Goal: Transaction & Acquisition: Purchase product/service

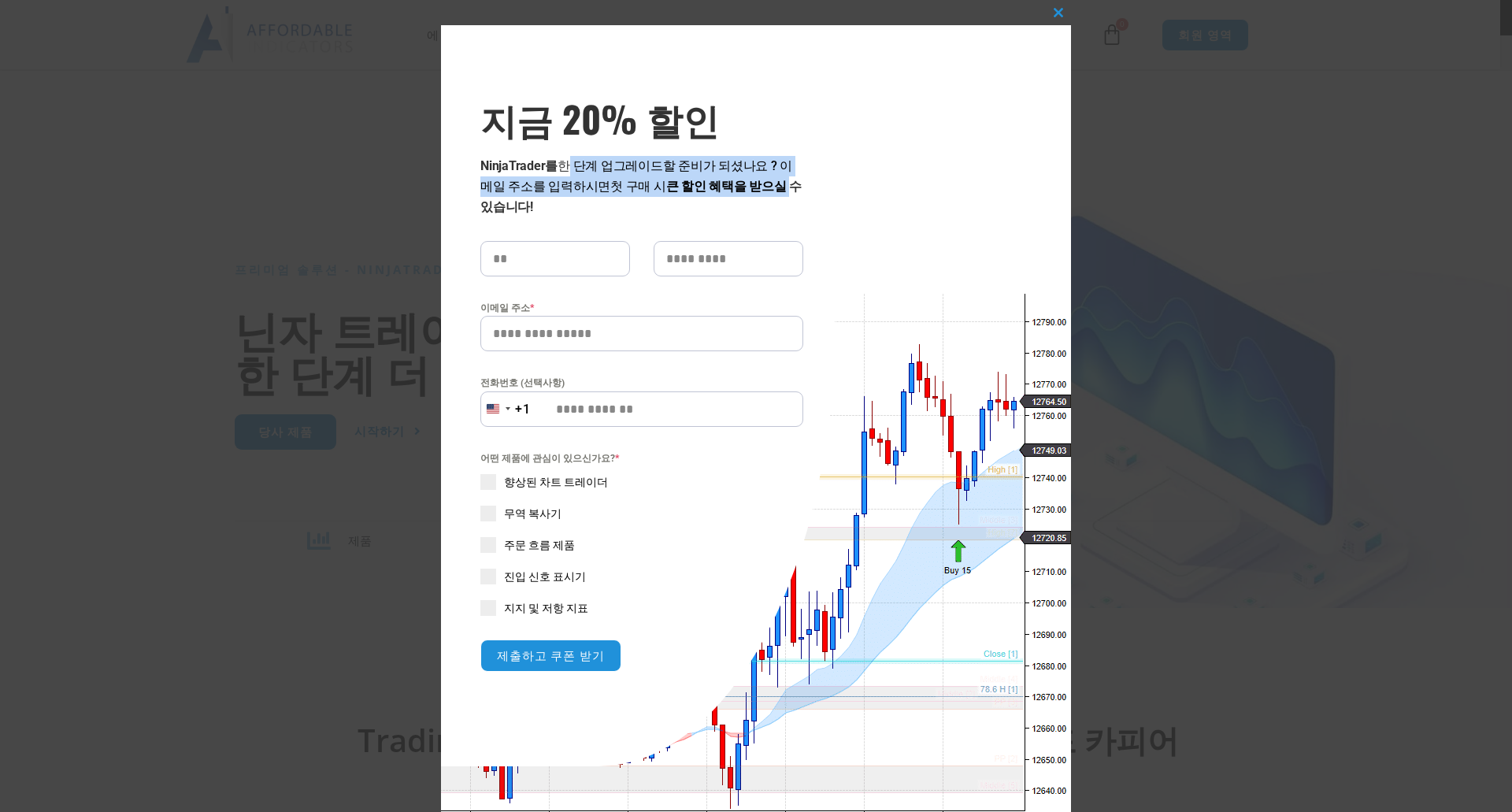
drag, startPoint x: 559, startPoint y: 169, endPoint x: 739, endPoint y: 186, distance: 180.8
click at [739, 186] on p "NinjaTrader를 한 단계 업그레이드 할 준비가 되셨나요 ? 이메일 주소를 입력하시면 첫 구매 시 큰 할인 혜택을 받으실 수 있습니다!" at bounding box center [641, 186] width 323 height 61
click at [749, 189] on div "이 모듈을 닫습니다 지금 20% 할인 NinjaTrader를 한 단계 업그레이드 할 준비가 되셨나요 ? 이메일 주소를 입력하시면 첫 구매 시 …" at bounding box center [756, 429] width 630 height 809
click at [749, 15] on span at bounding box center [1058, 13] width 25 height 10
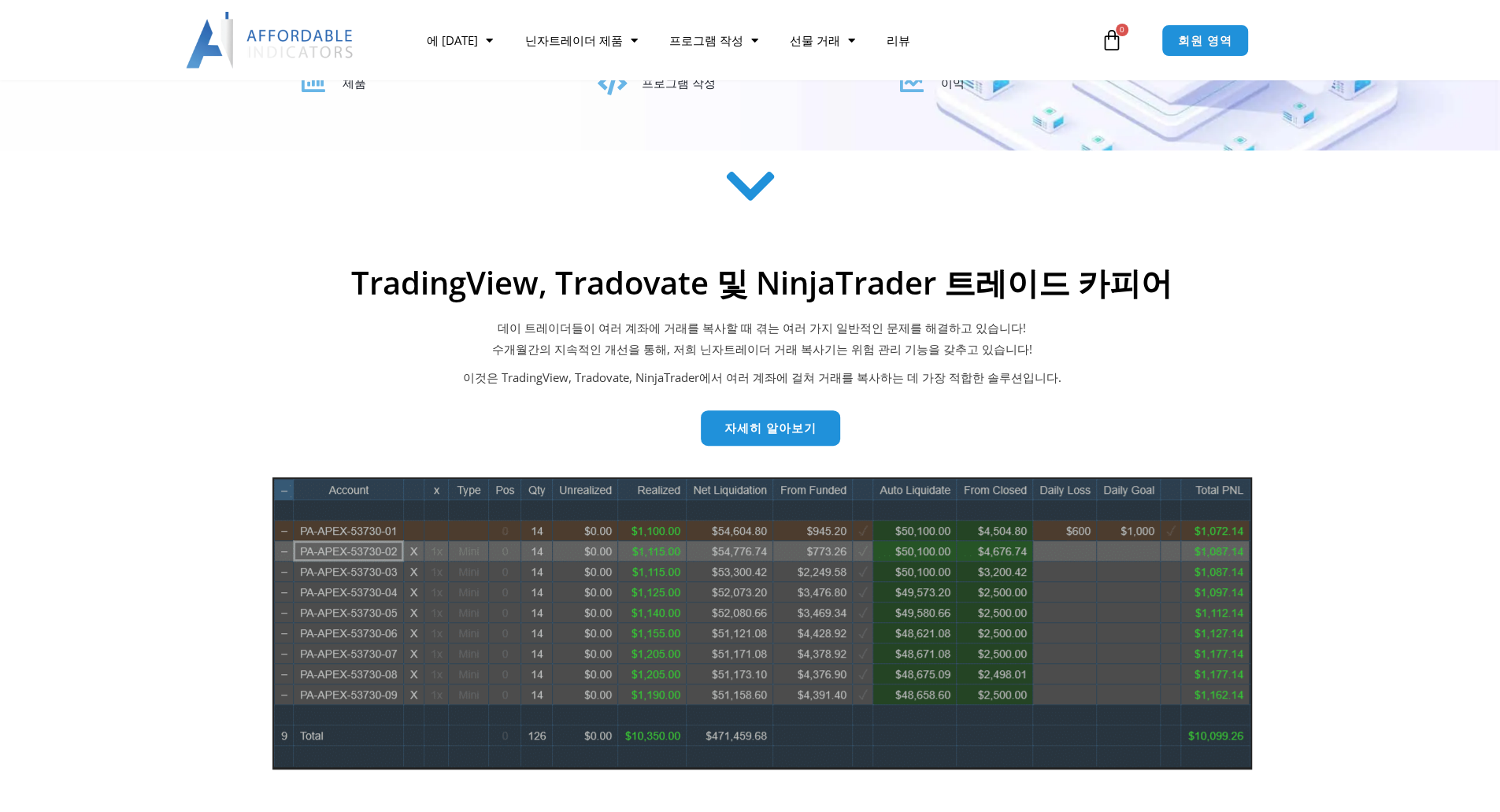
scroll to position [472, 0]
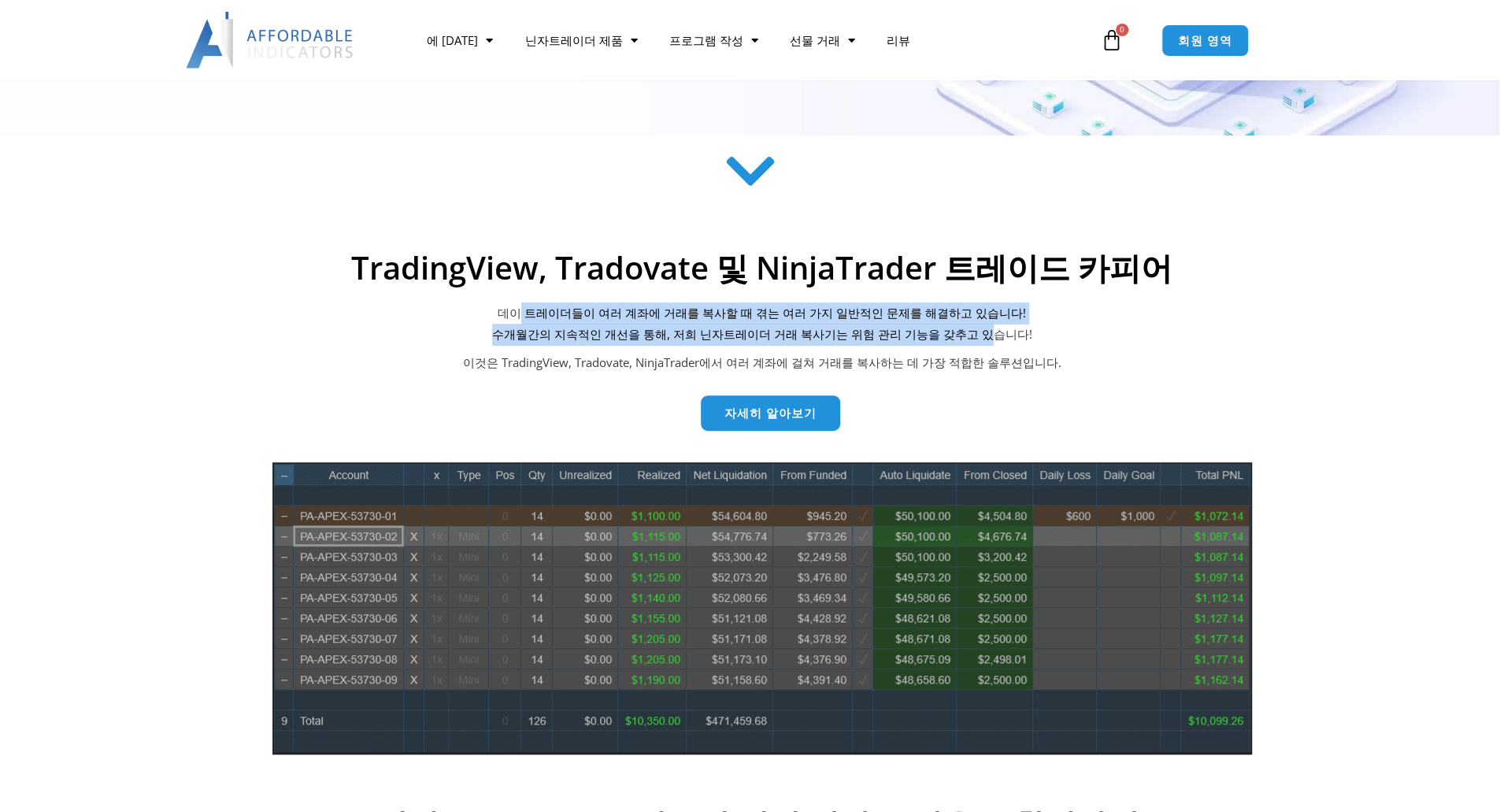
drag, startPoint x: 539, startPoint y: 316, endPoint x: 978, endPoint y: 327, distance: 439.1
click at [749, 327] on p "데이 트레이더들이 여러 계좌에 거래를 복사할 때 겪는 여러 가지 일반적인 문제를 해결하고 있습니다! 수개월간의 지속적인 개선을 통해, 저희 닌…" at bounding box center [762, 323] width 1007 height 44
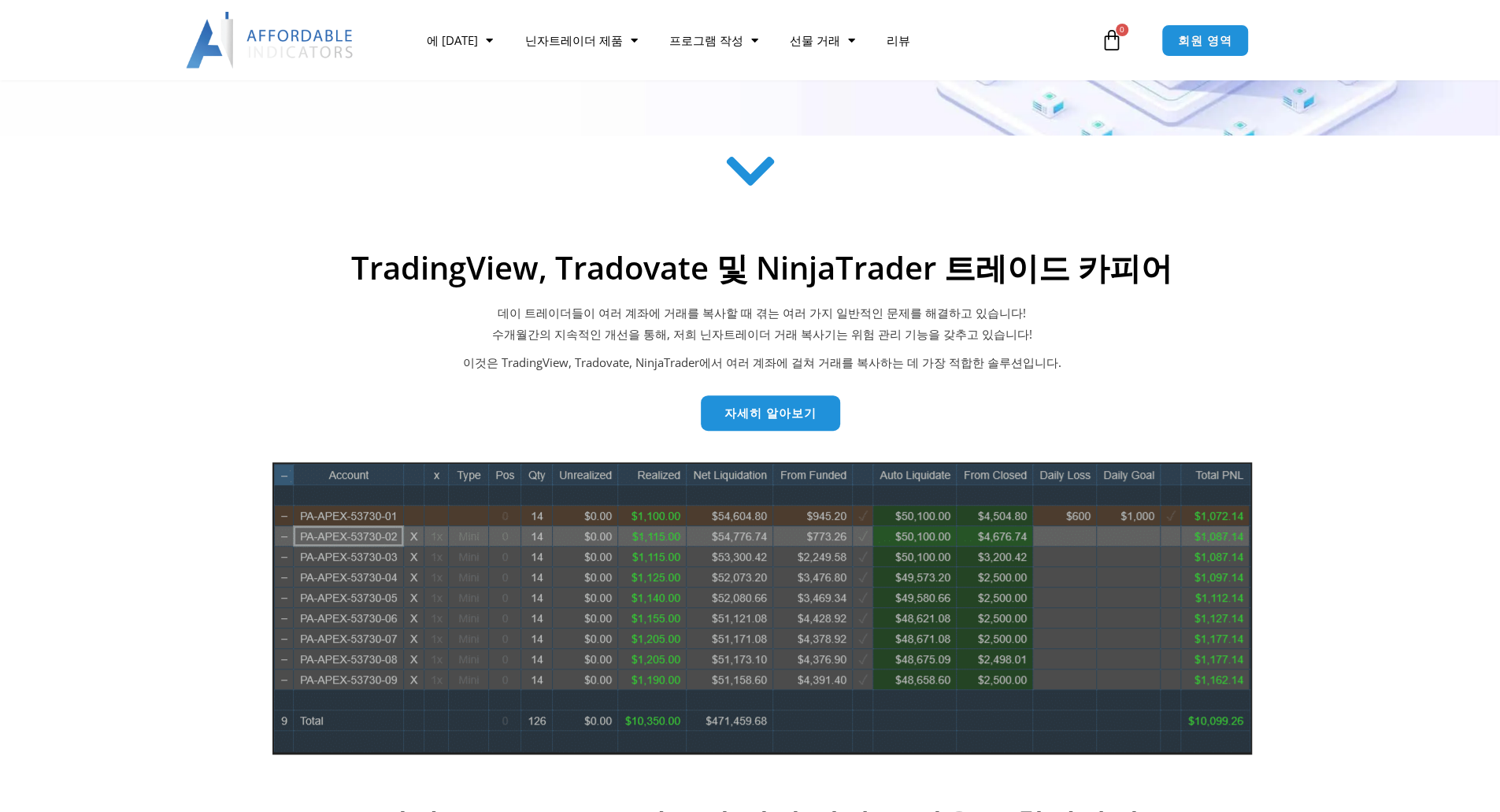
click at [749, 333] on p "데이 트레이더들이 여러 계좌에 거래를 복사할 때 겪는 여러 가지 일반적인 문제를 해결하고 있습니다! 수개월간의 지속적인 개선을 통해, 저희 닌…" at bounding box center [762, 323] width 1007 height 44
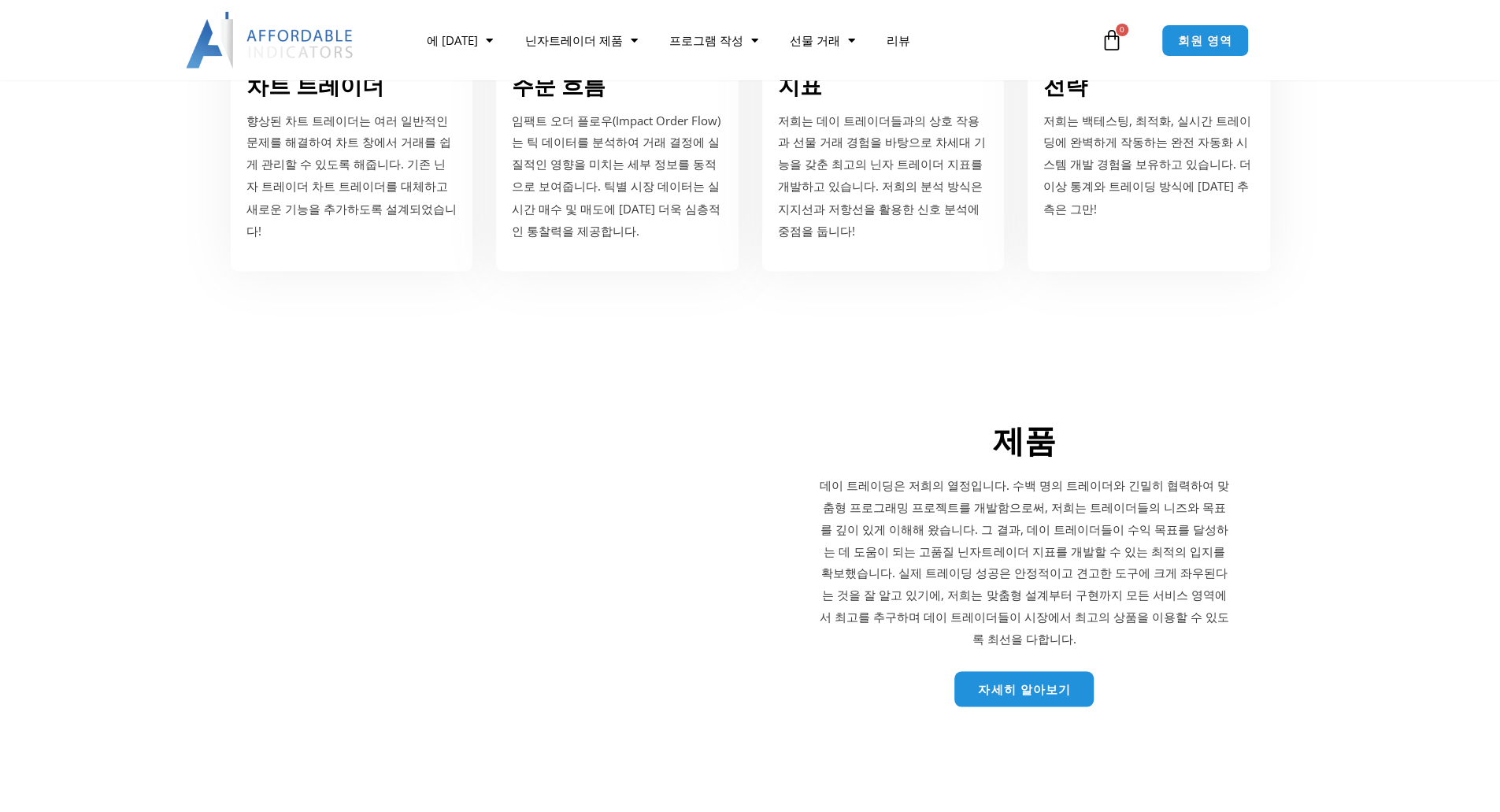
scroll to position [2047, 0]
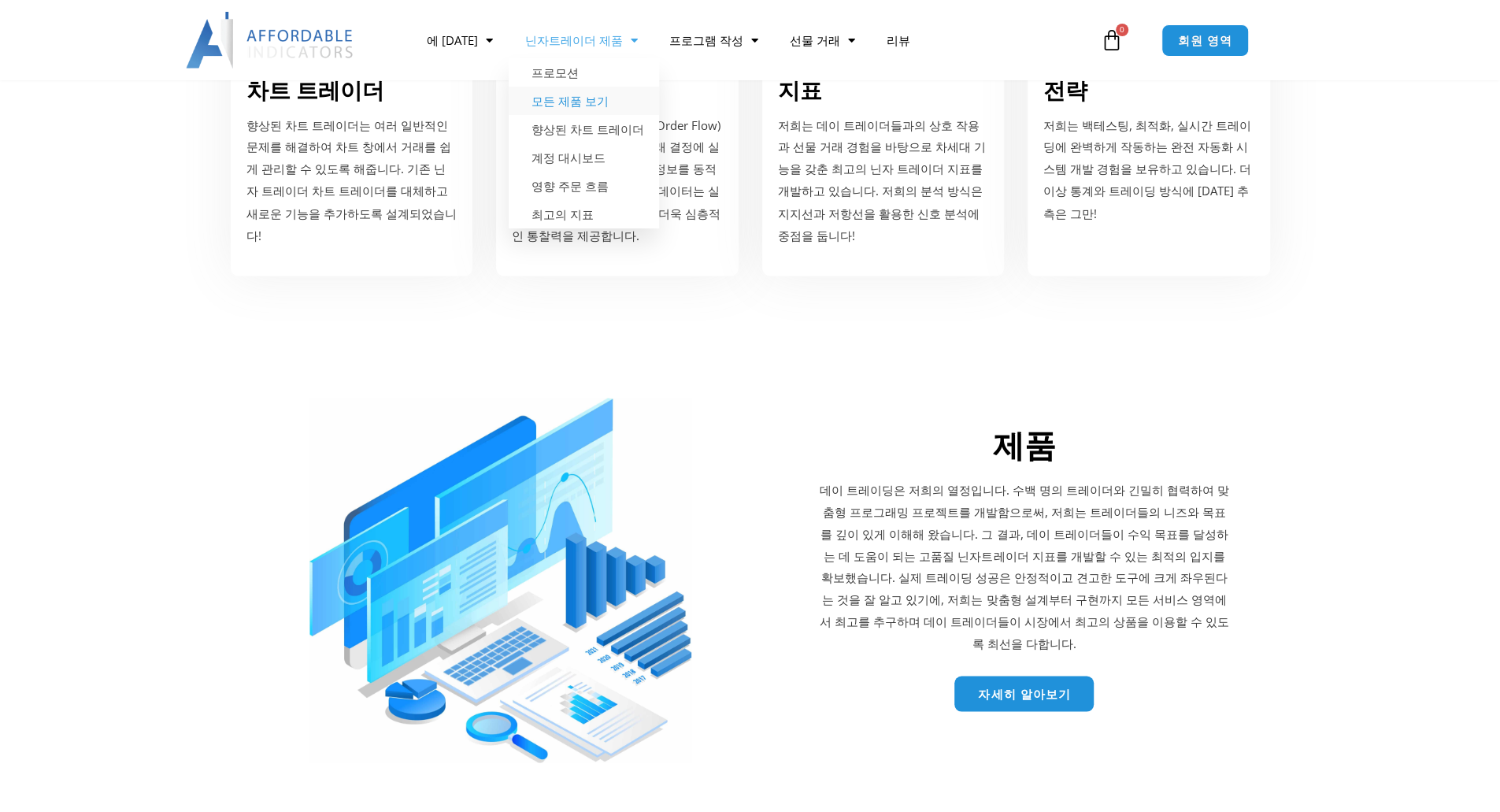
click at [558, 98] on font "모든 제품 보기" at bounding box center [568, 101] width 77 height 16
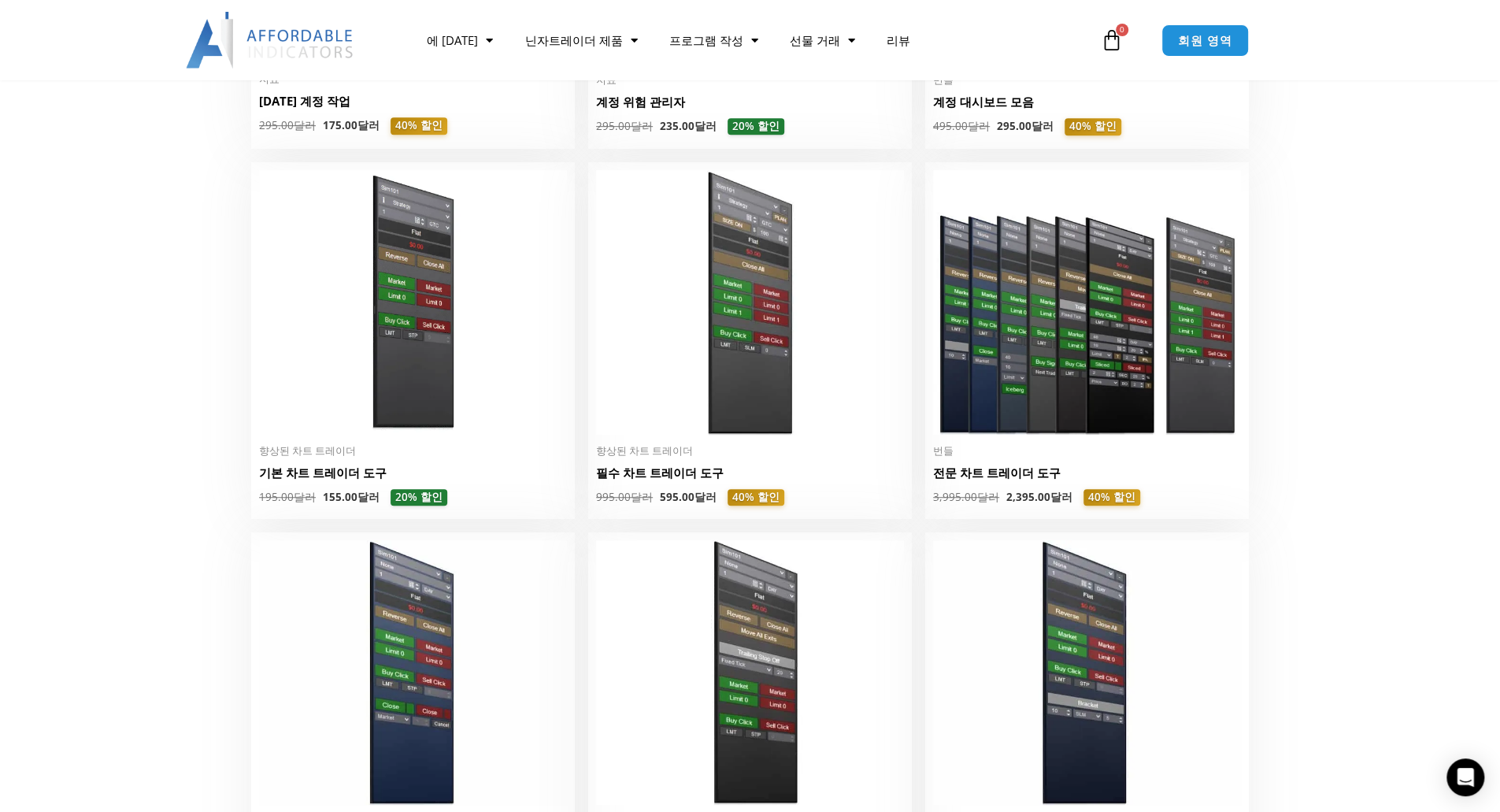
scroll to position [629, 0]
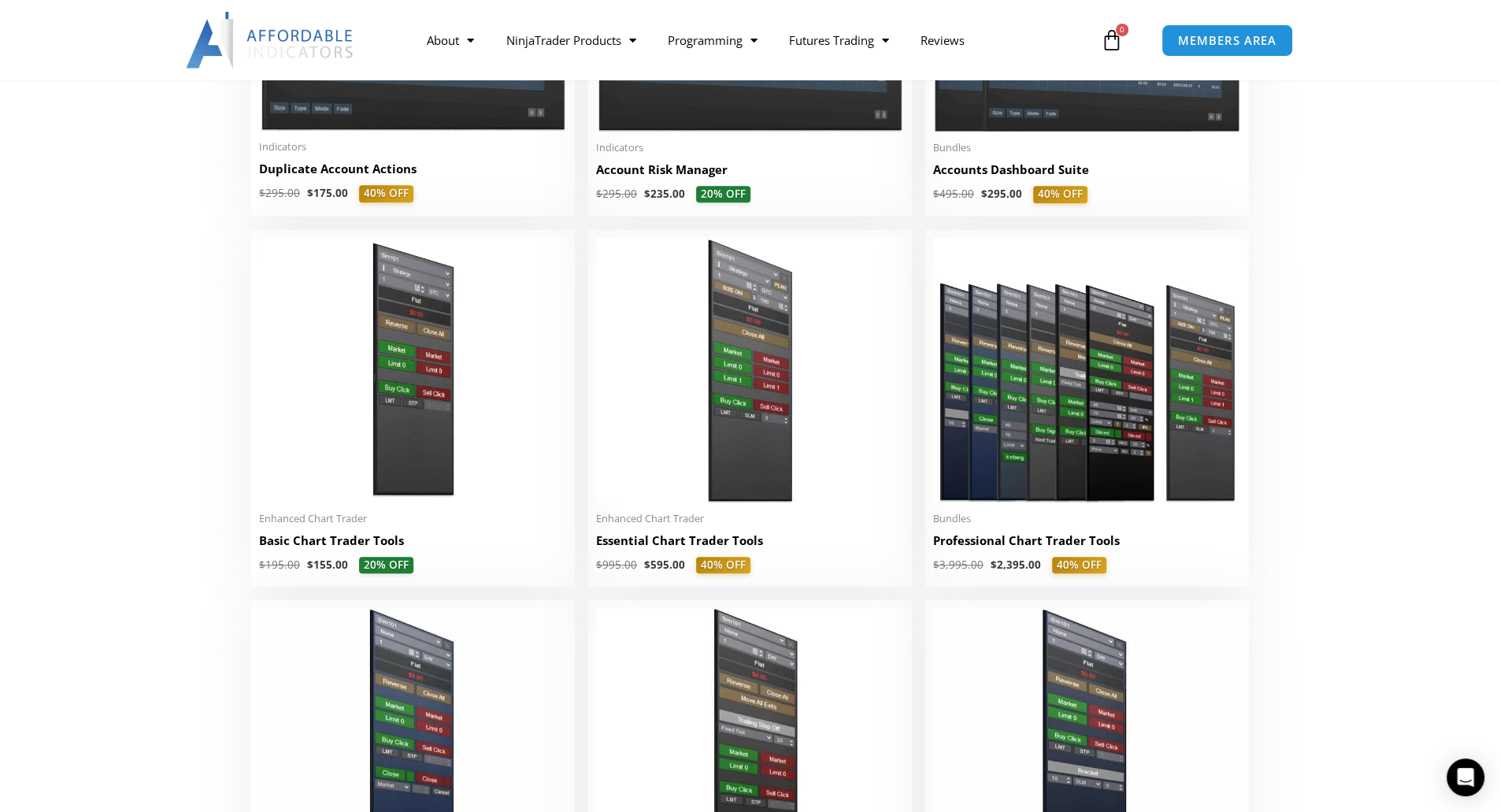
scroll to position [472, 0]
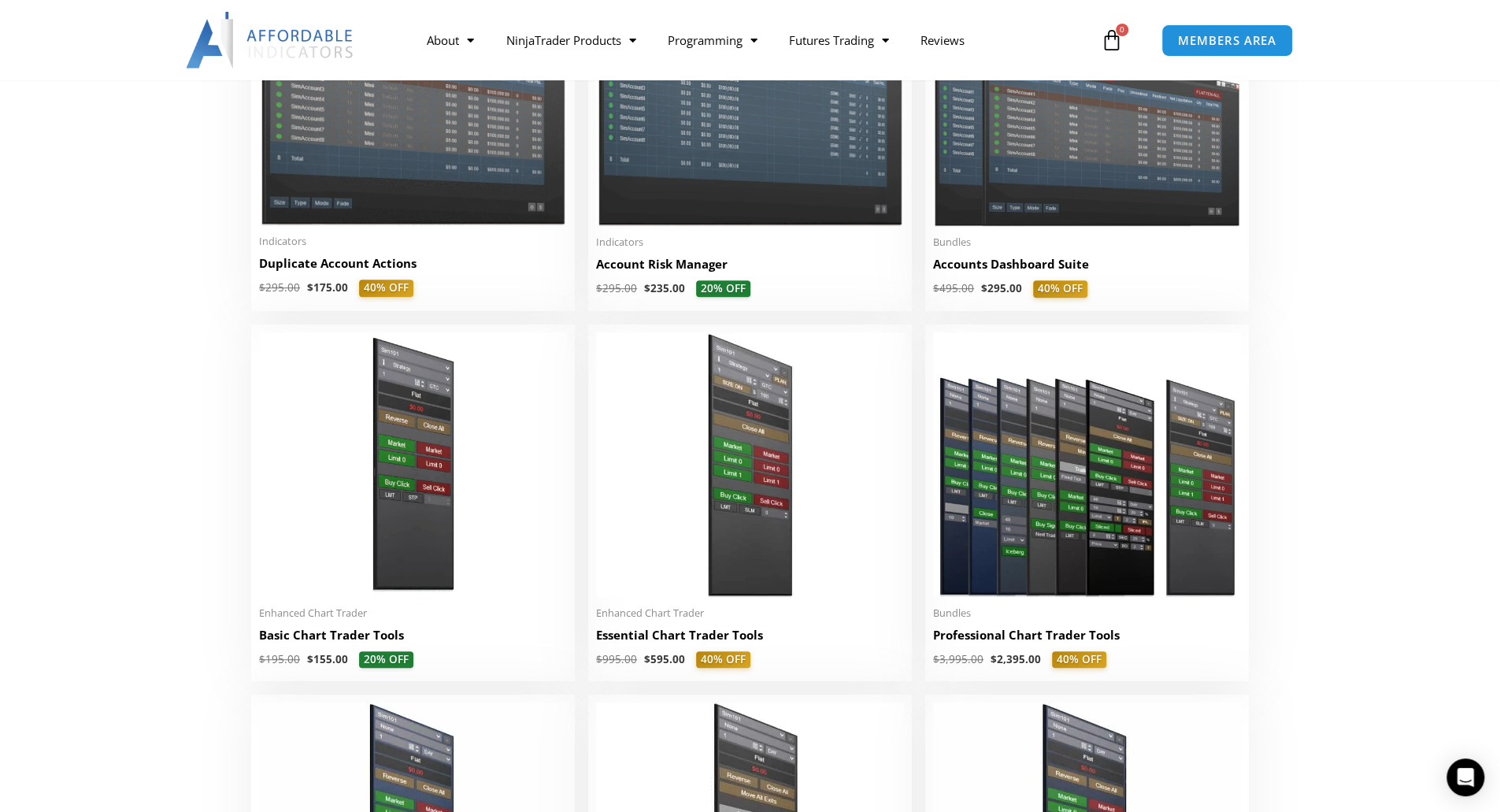
click at [281, 35] on img at bounding box center [270, 40] width 169 height 56
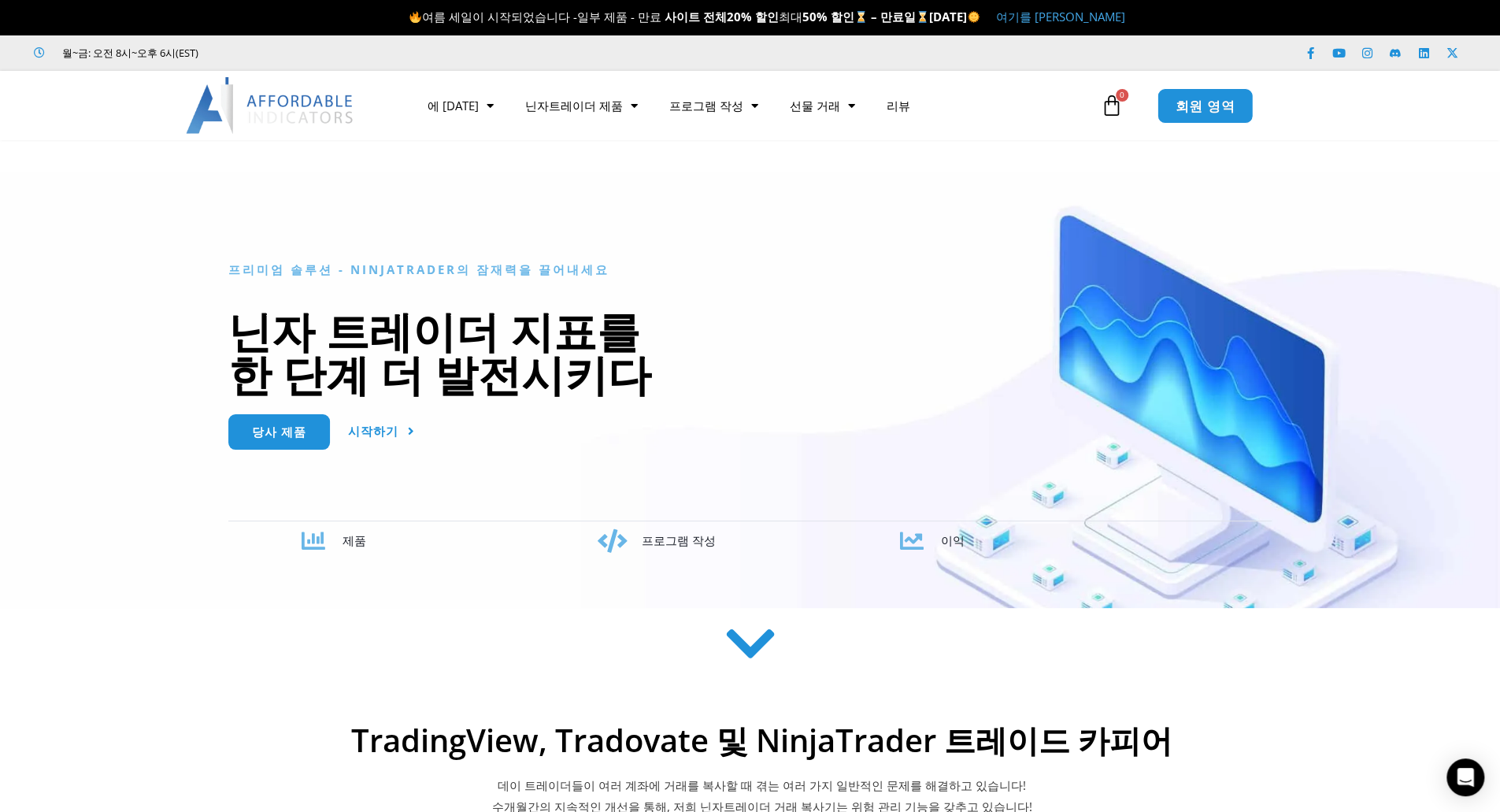
click at [1173, 111] on link "회원 영역" at bounding box center [1205, 105] width 96 height 35
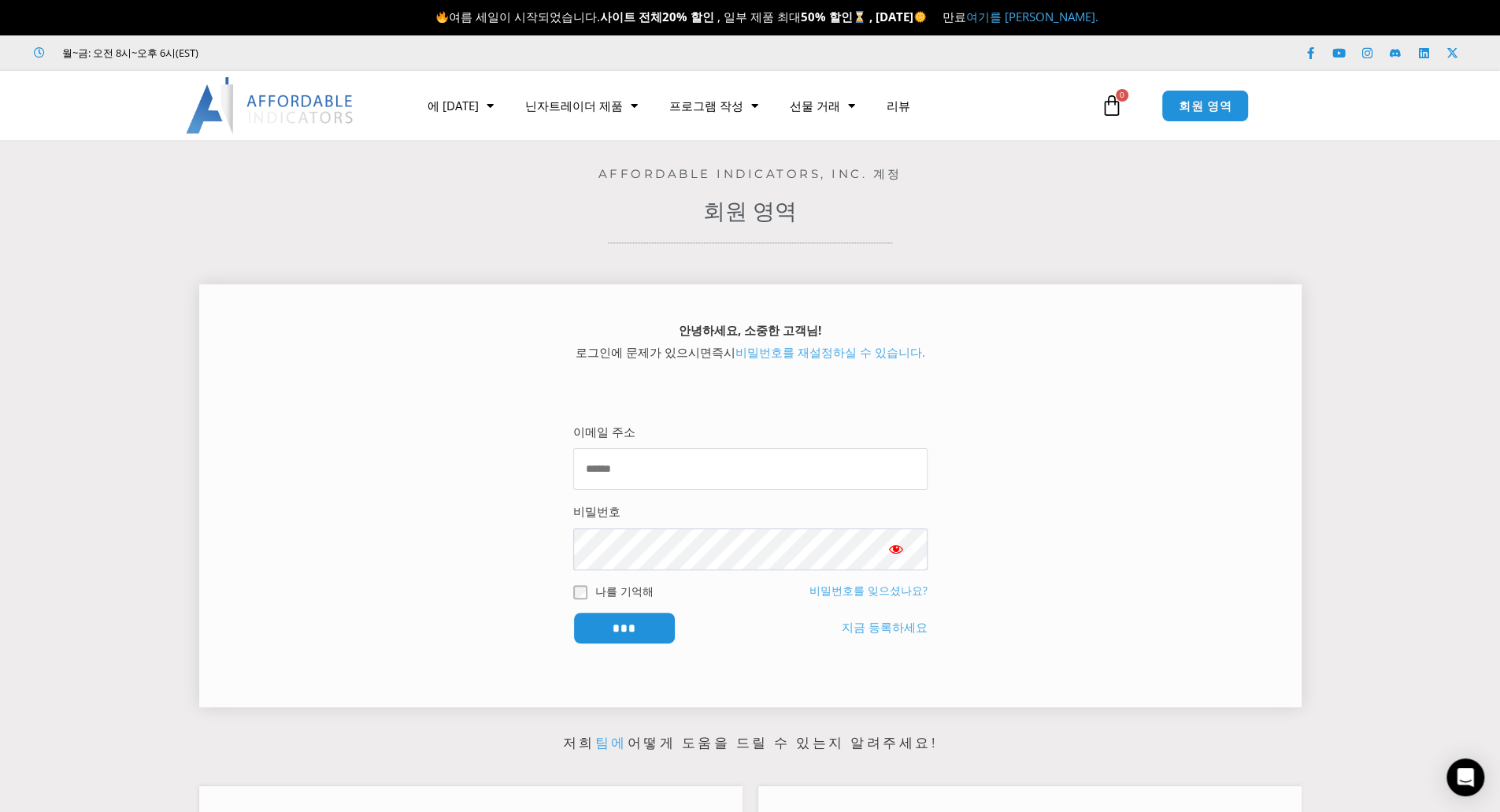
click at [763, 479] on input "이메일 주소" at bounding box center [750, 468] width 355 height 42
type input "*"
type input "**********"
click at [884, 634] on link "지금 등록하세요" at bounding box center [884, 627] width 85 height 22
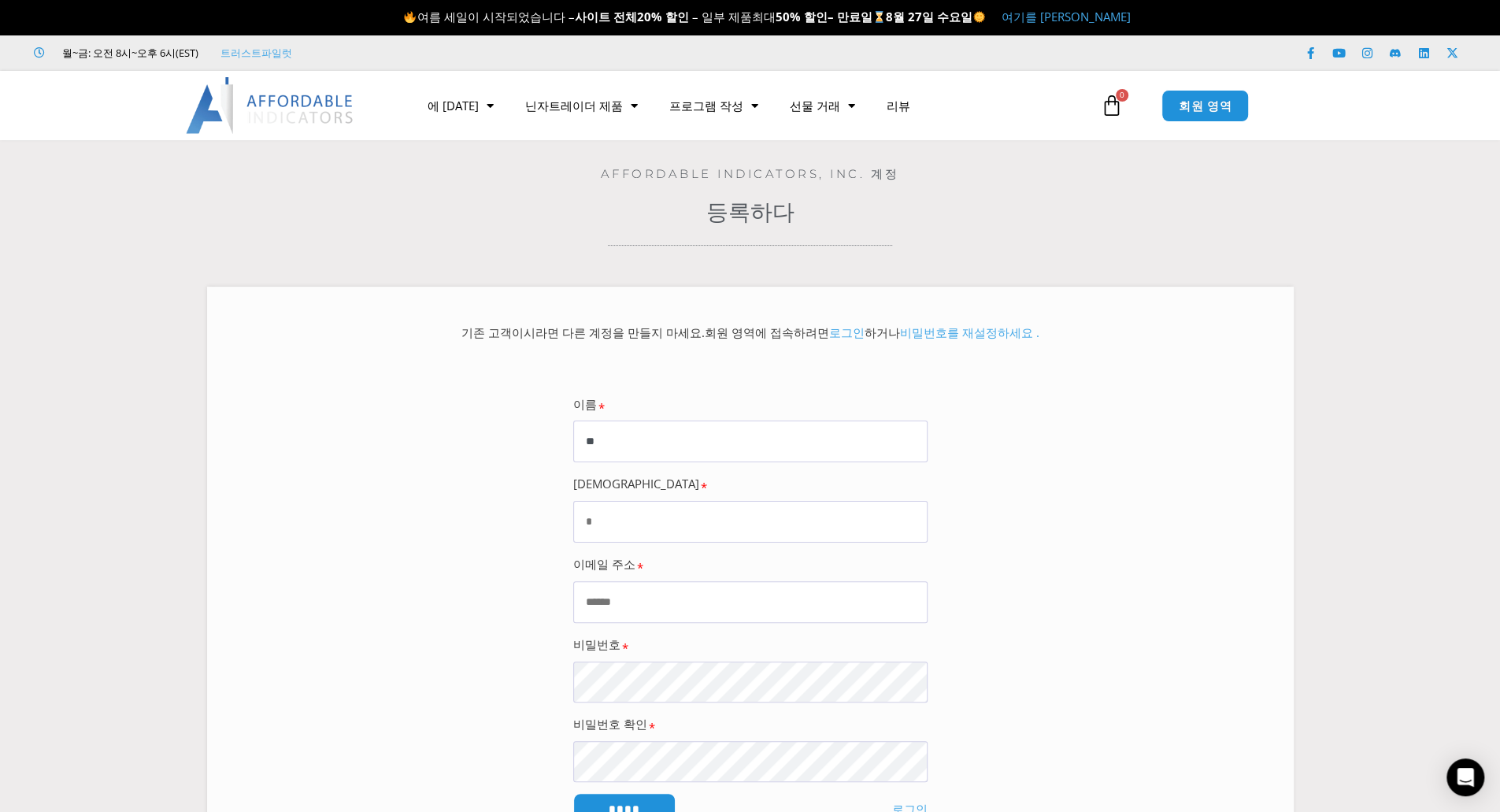
type input "*"
type input "********"
type input "****"
type input "*"
type input "**********"
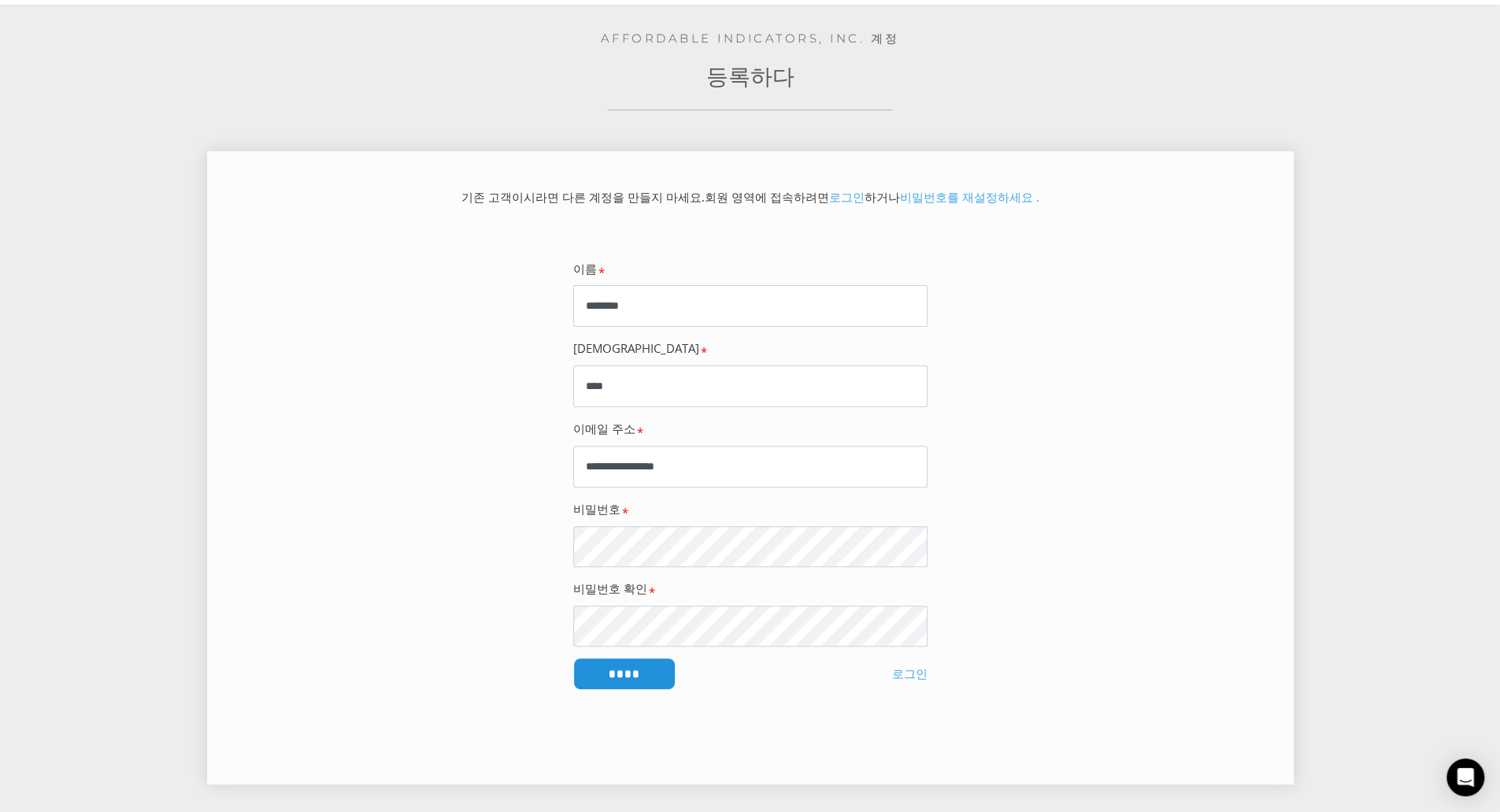
scroll to position [157, 0]
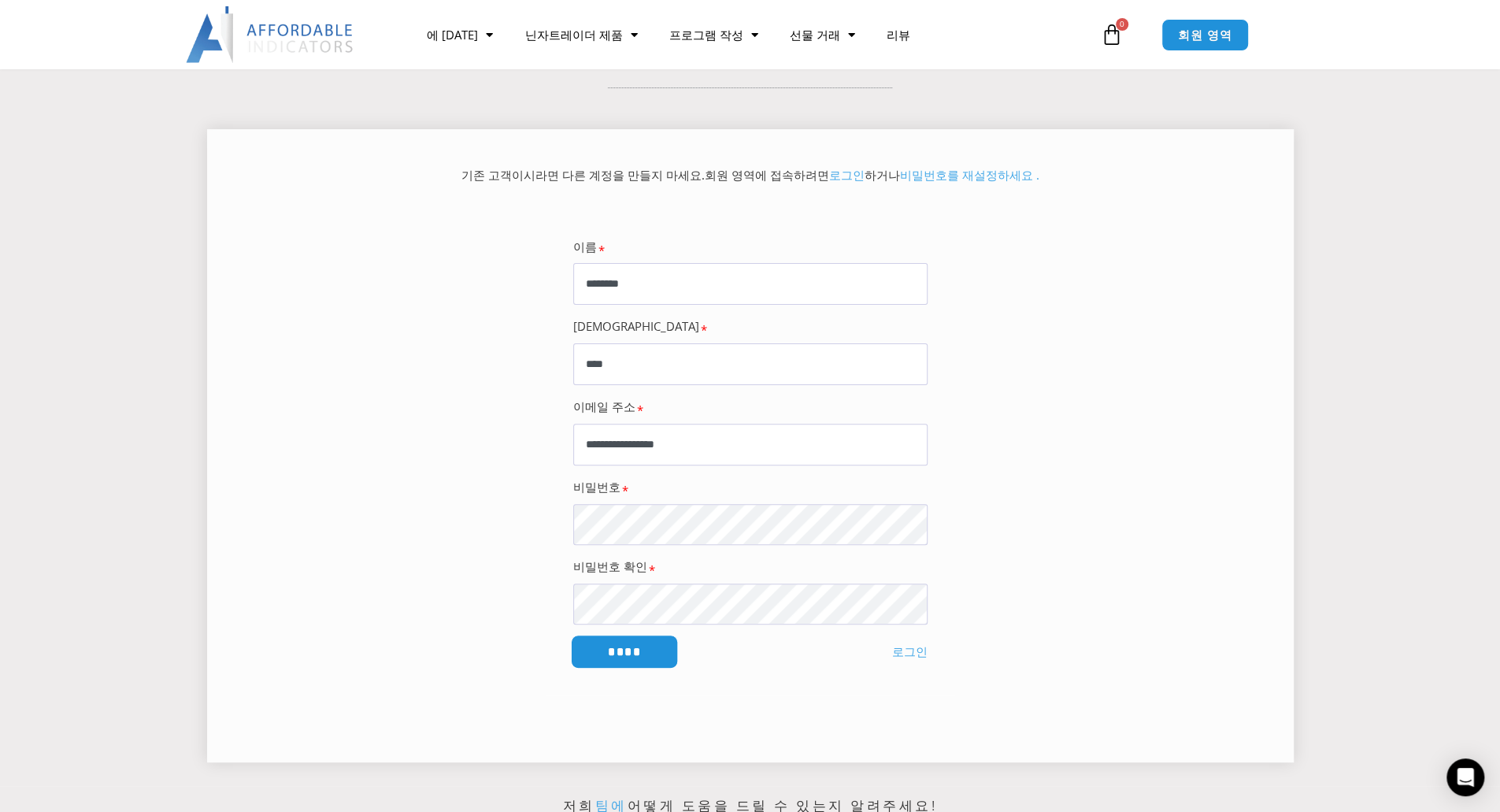
click at [638, 642] on input "****" at bounding box center [624, 651] width 108 height 34
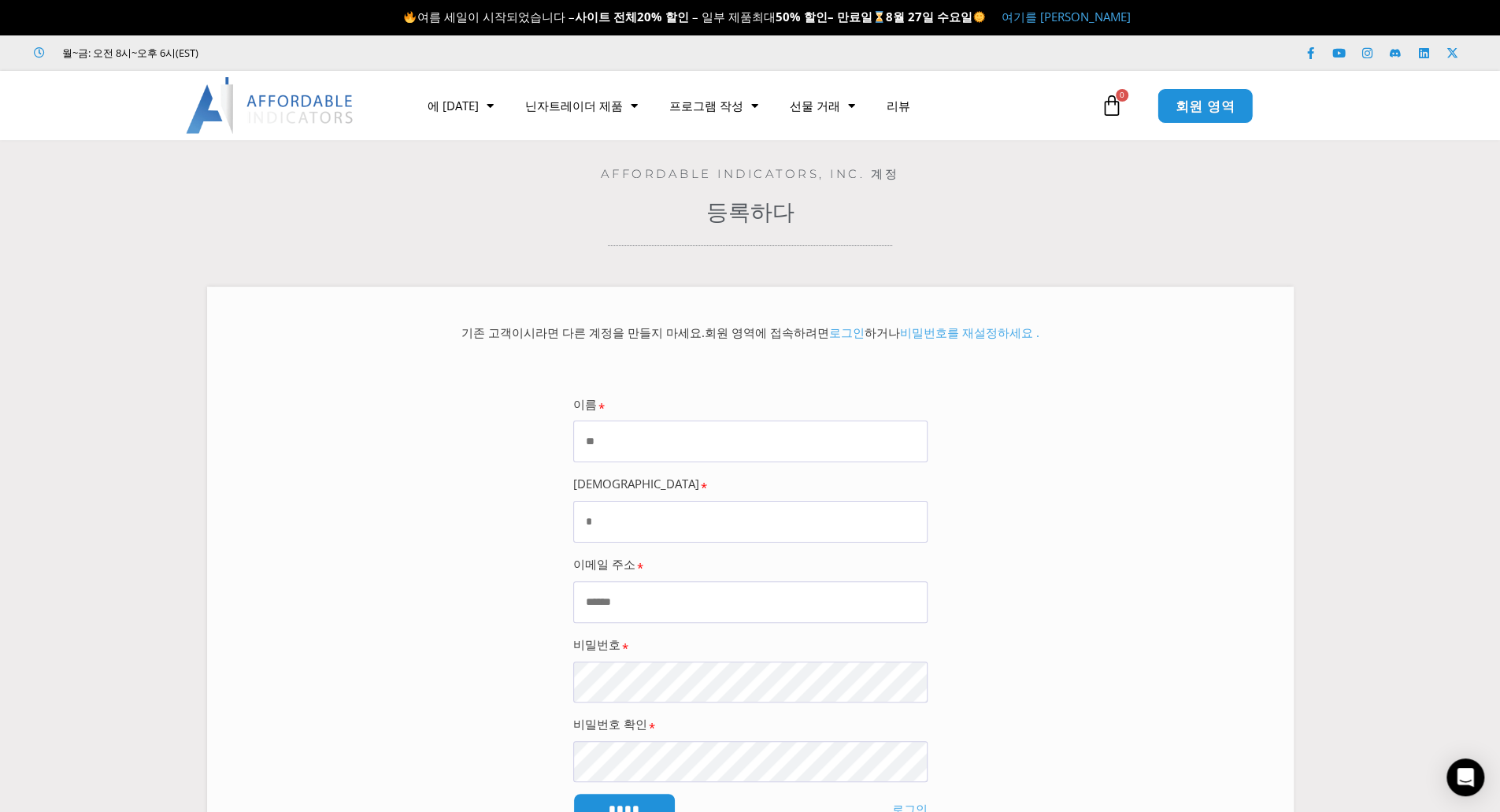
click at [1194, 111] on font "회원 영역" at bounding box center [1205, 105] width 59 height 17
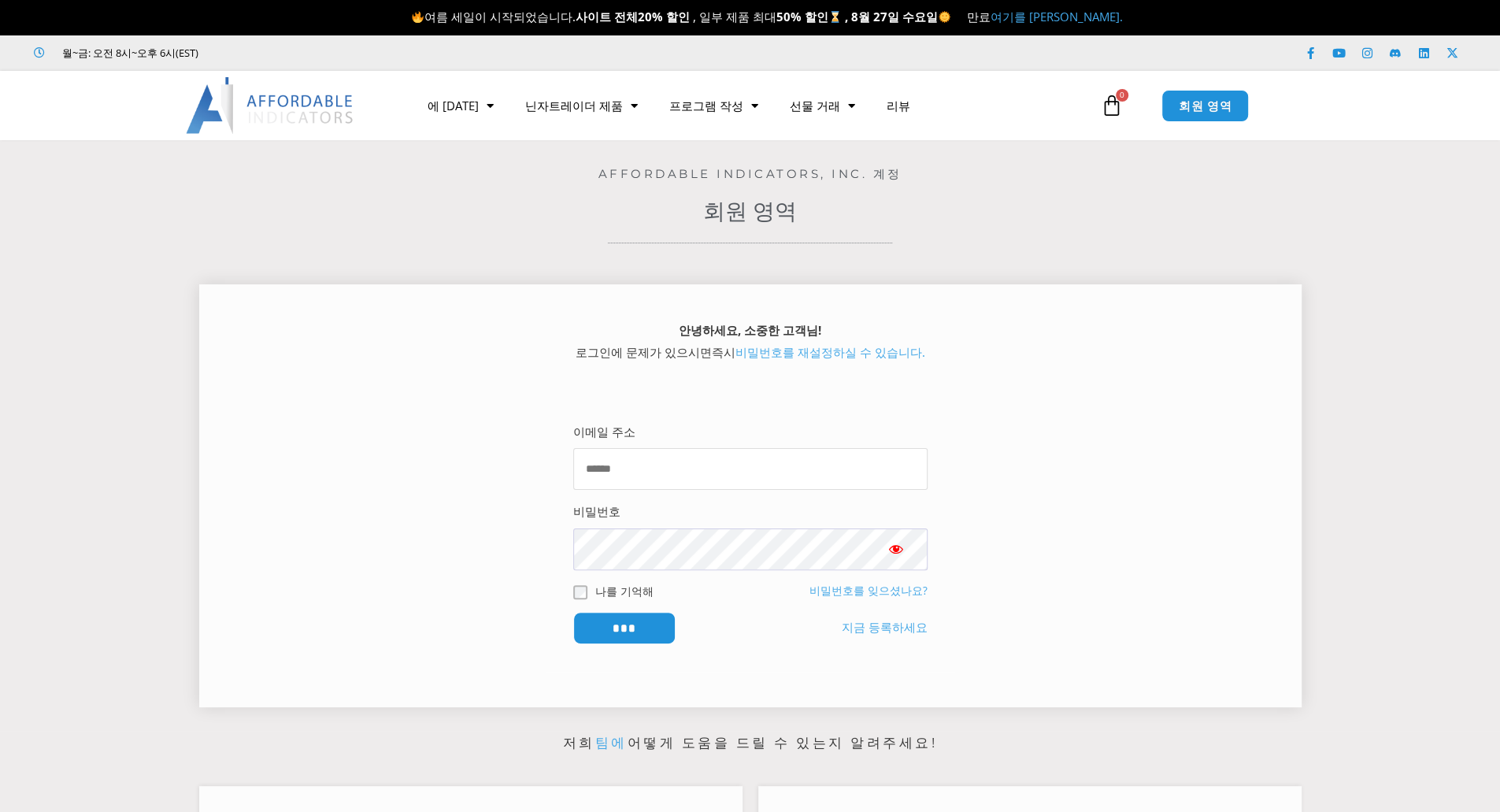
click at [848, 471] on input "이메일 주소" at bounding box center [750, 468] width 355 height 42
type input "**********"
click at [643, 629] on input "***" at bounding box center [624, 627] width 108 height 34
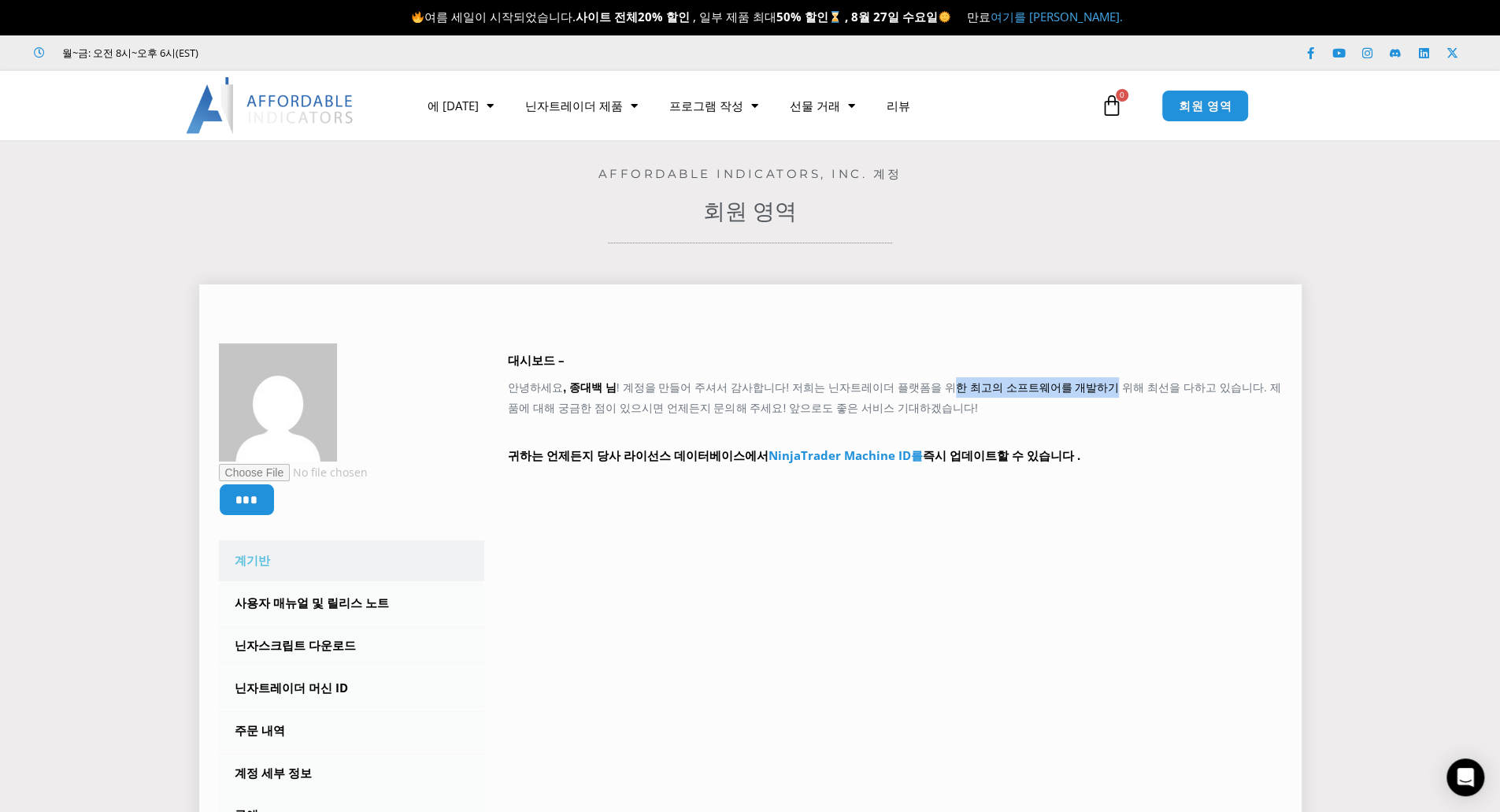
drag, startPoint x: 916, startPoint y: 385, endPoint x: 1060, endPoint y: 390, distance: 144.1
click at [1060, 390] on font "! 계정을 만들어 주셔서 감사합니다! 저희는 닌자트레이더 플랫폼을 위한 최고의 소프트웨어를 개발하기 위해 최선을 다하고 있습니다. 제품에 대해…" at bounding box center [895, 397] width 773 height 33
click at [1047, 471] on p "귀하는 언제든지 당사 라이선스 데이터베이스에서 NinjaTrader Machine ID를 즉시 업데이트할 수 있습니다 ." at bounding box center [895, 466] width 774 height 44
drag, startPoint x: 617, startPoint y: 458, endPoint x: 1057, endPoint y: 467, distance: 440.1
click at [1033, 465] on p "귀하는 언제든지 당사 라이선스 데이터베이스에서 NinjaTrader Machine ID를 즉시 업데이트할 수 있습니다 ." at bounding box center [895, 466] width 774 height 44
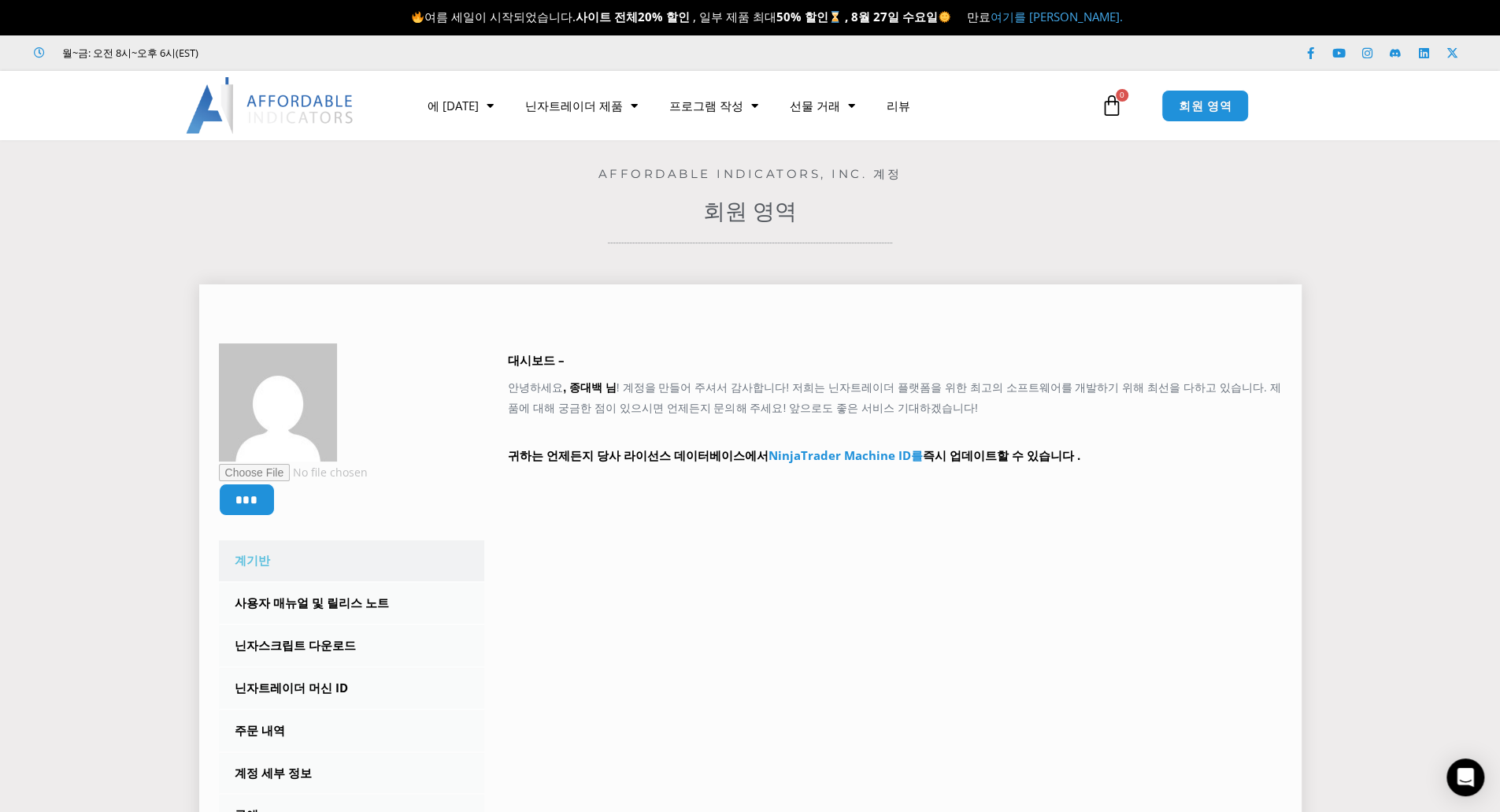
click at [895, 558] on div "*** 계기반 Subscriptions 사용자 매뉴얼 및 릴리스 노트 닌자스크립트 다운로드 닌자트레이더 머신 ID 주문 내역 계정 세부 정보 …" at bounding box center [750, 631] width 1063 height 577
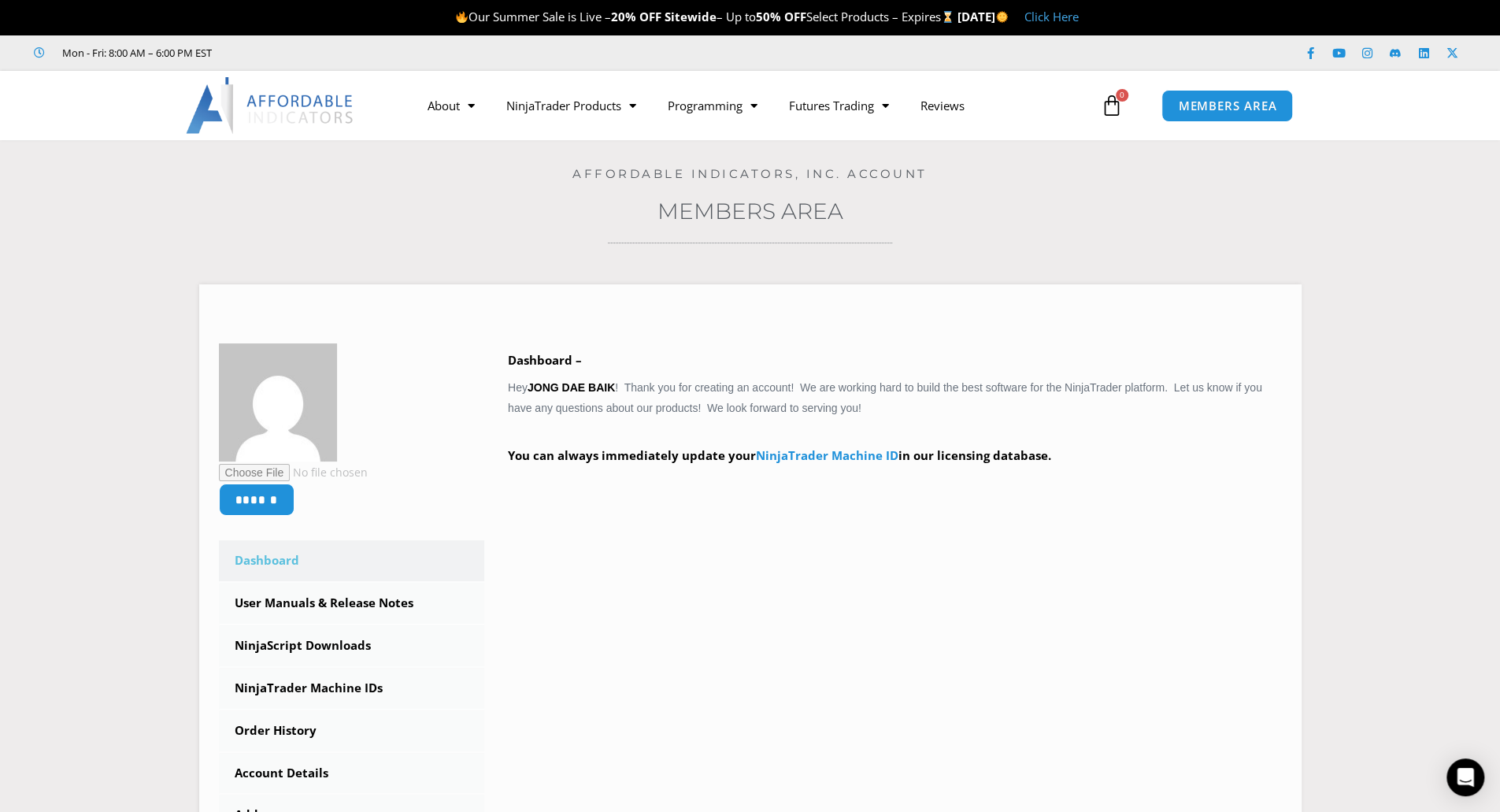
click at [307, 94] on img at bounding box center [270, 105] width 169 height 56
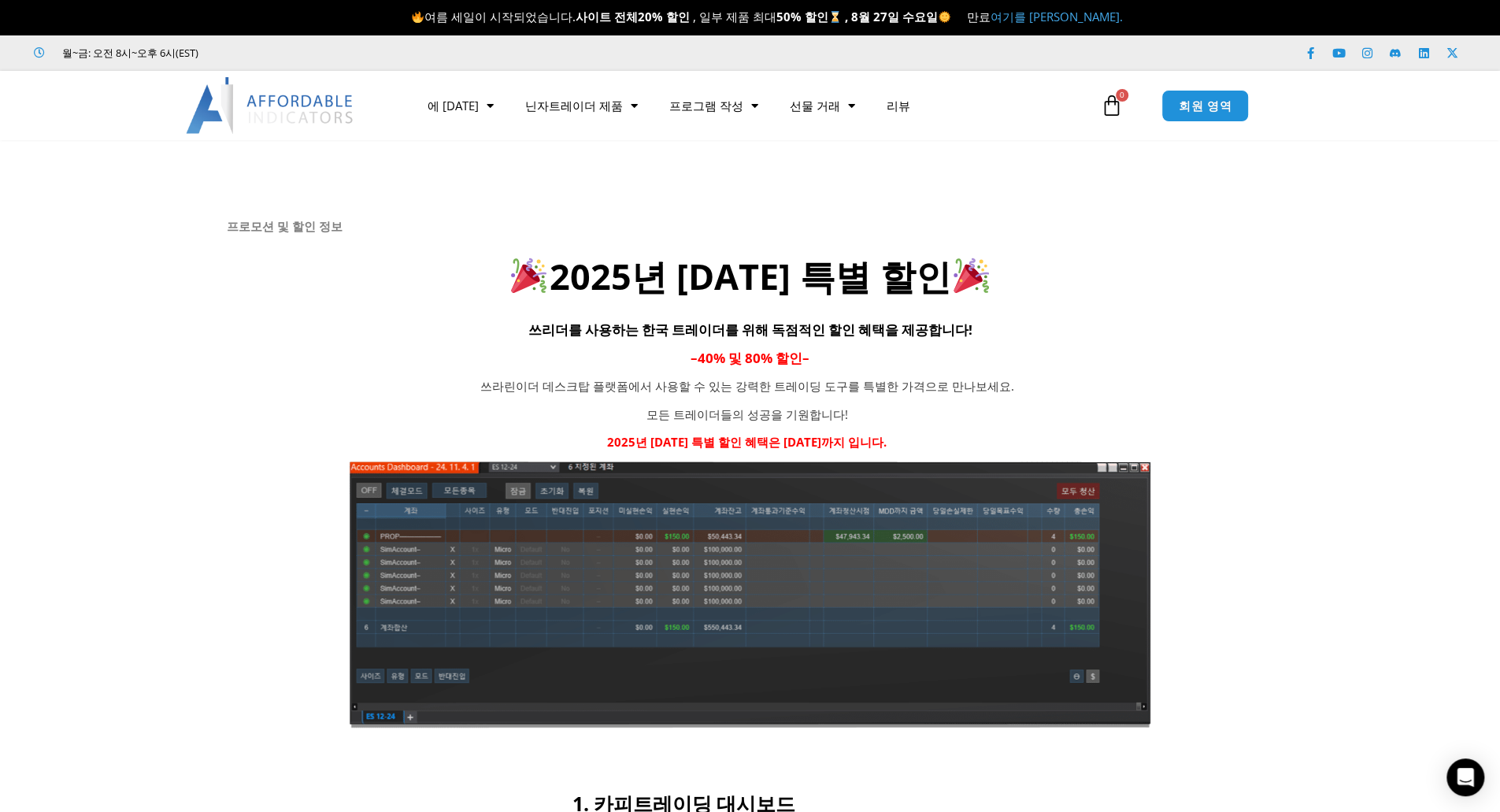
click at [1196, 310] on div "프로모션 및 할인 정보 2025년 [DATE] 특별 할인 쓰리더를 사용하는 한국 트레이더를 위해 독점적인 할인 혜택을 제공합니다! – 40% …" at bounding box center [750, 473] width 1047 height 509
drag, startPoint x: 597, startPoint y: 334, endPoint x: 616, endPoint y: 334, distance: 19.0
click at [616, 334] on font "쓰리더를 사용하는 한국 트레이더를 위해 독점적인 할인 혜택을 제공합니다!" at bounding box center [750, 329] width 444 height 18
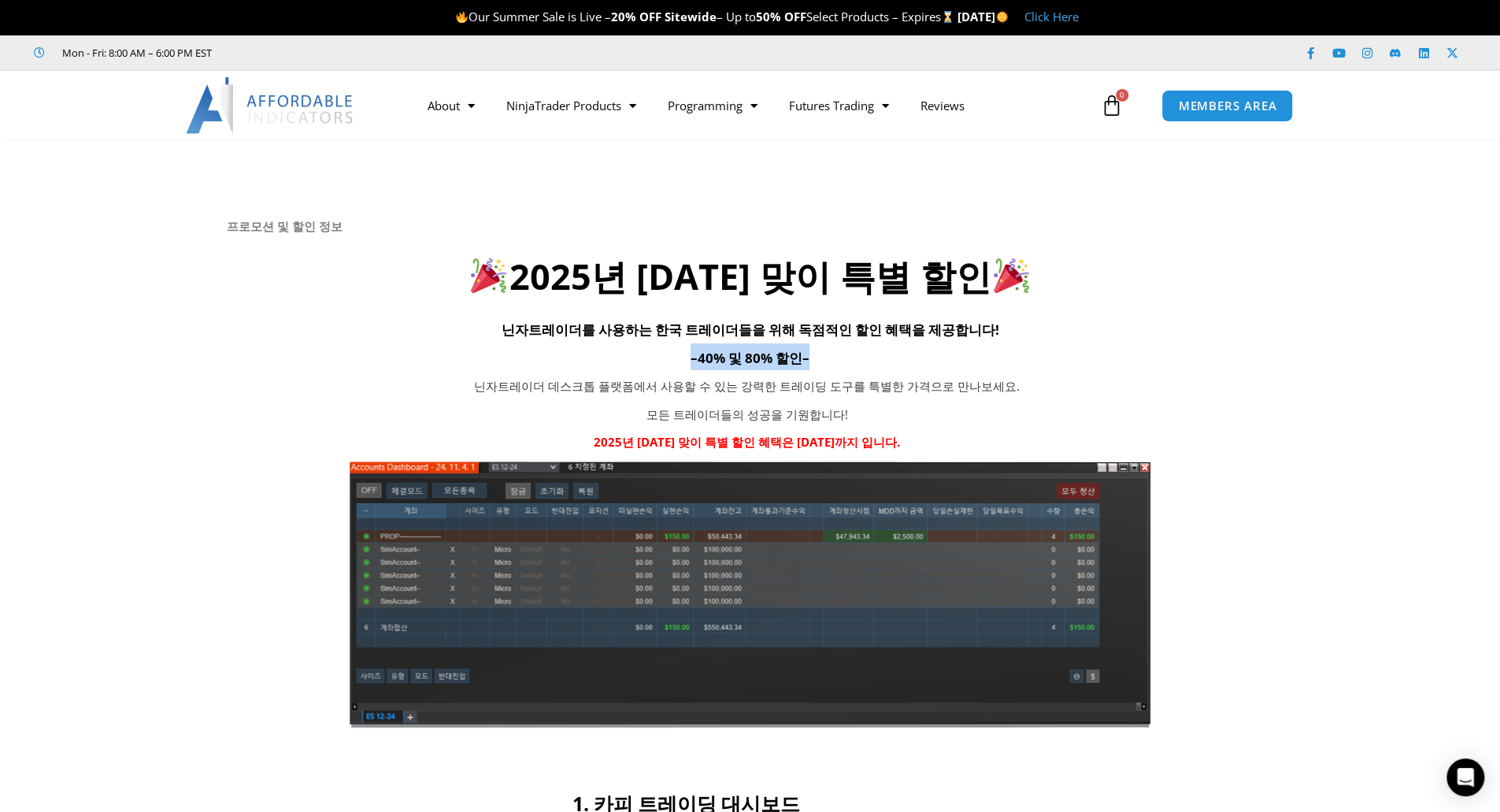
click at [1128, 342] on div "프로모션 및 할인 정보 2025년 [DATE] 맞이 특별 할인 닌자트레이더를 사용하는 한국 트레이더들을 위해 독점적인 할인 혜택을 제공합니다!…" at bounding box center [750, 473] width 1047 height 509
click at [1252, 369] on div "프로모션 및 할인 정보 2025년 [DATE] 맞이 특별 할인 닌자트레이더를 사용하는 한국 트레이더들을 위해 독점적인 할인 혜택을 제공합니다!…" at bounding box center [750, 473] width 1047 height 509
click at [912, 343] on h4 "– 40% 및 80% 할인 –" at bounding box center [750, 356] width 1047 height 27
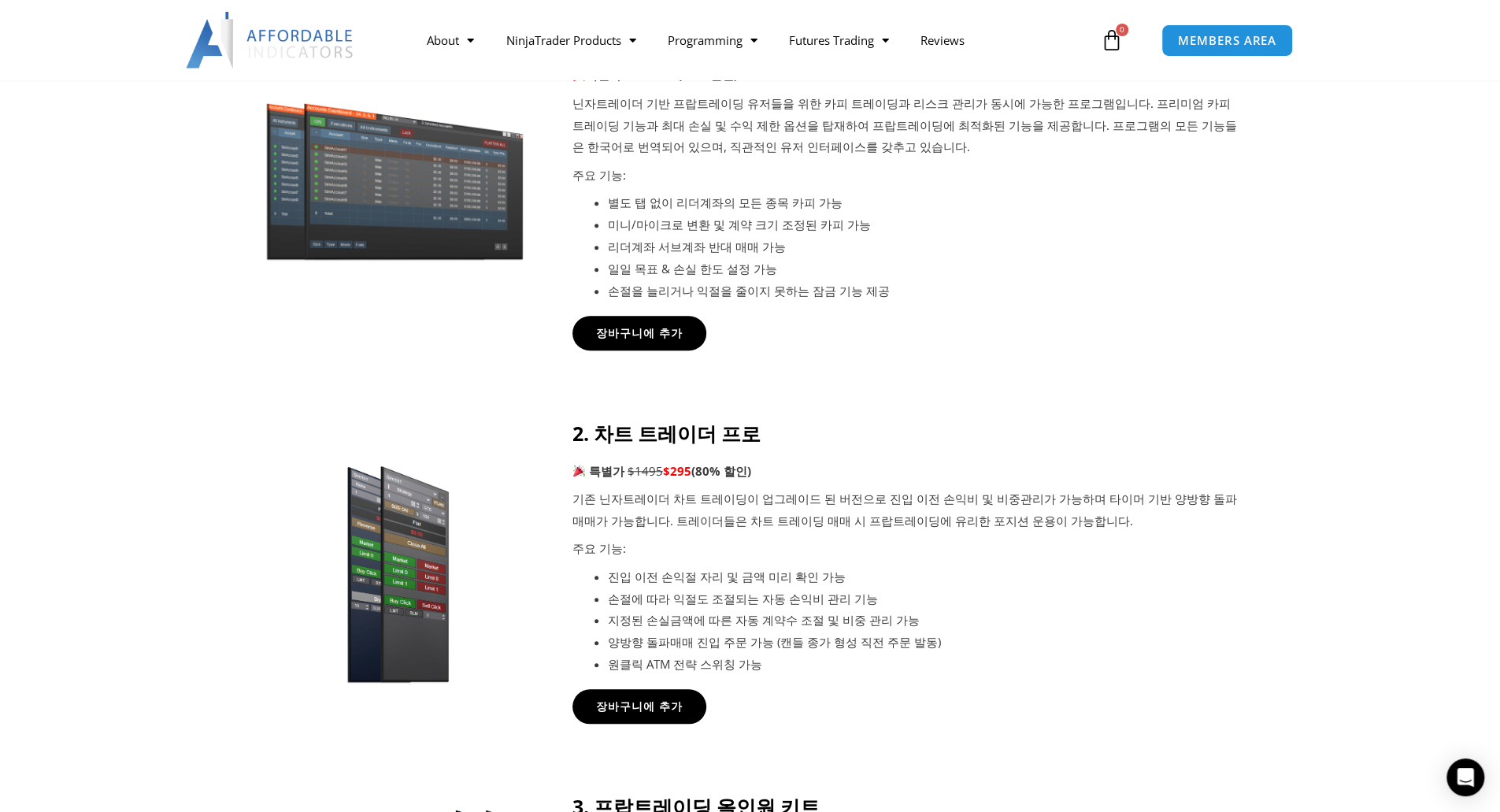
scroll to position [788, 0]
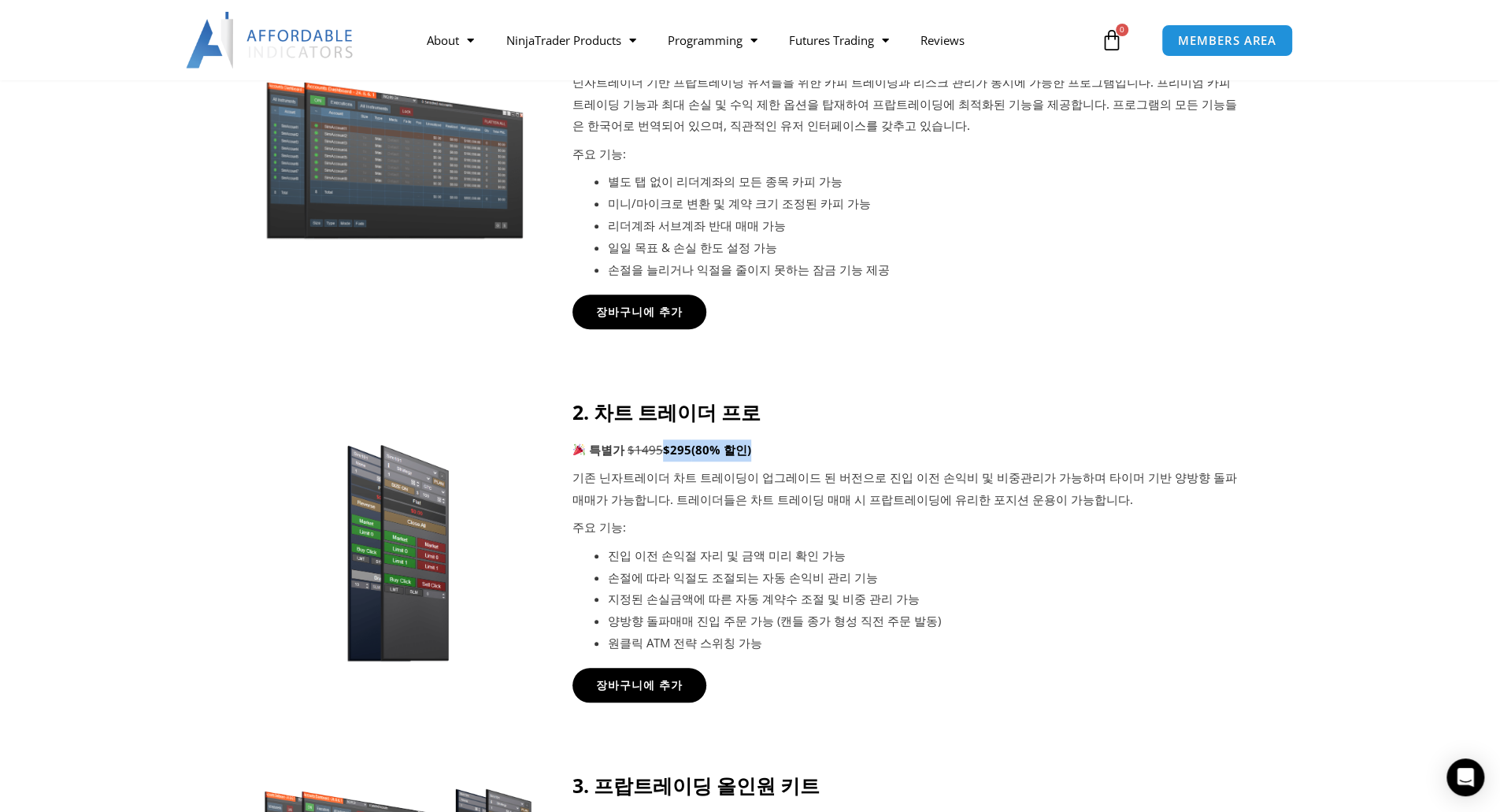
drag, startPoint x: 662, startPoint y: 448, endPoint x: 754, endPoint y: 444, distance: 92.1
click at [754, 444] on p "특별가 $1495 $295 (80% 할인)" at bounding box center [907, 450] width 670 height 22
click at [759, 529] on p "주요 기능:" at bounding box center [907, 527] width 670 height 22
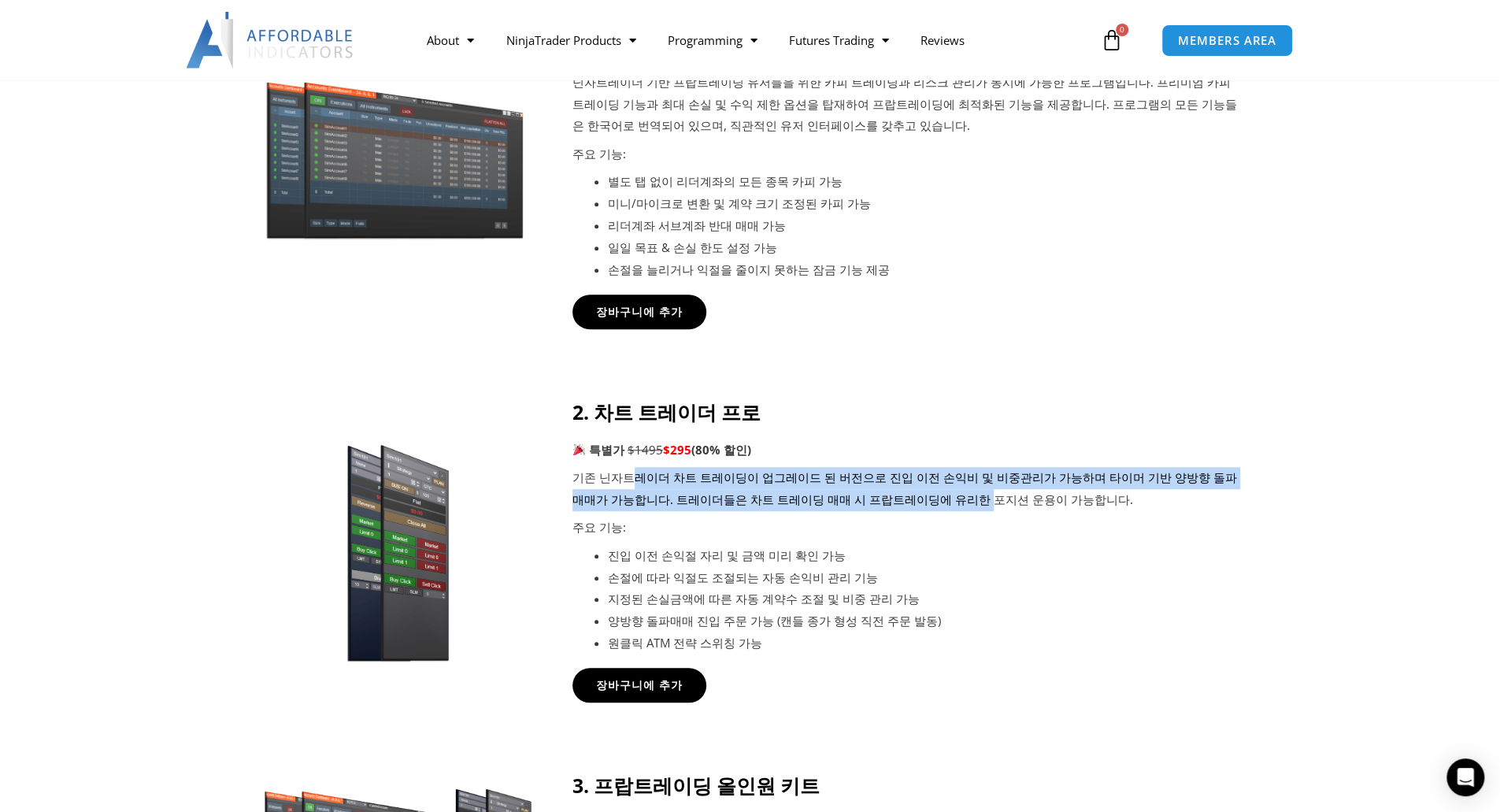
drag, startPoint x: 626, startPoint y: 484, endPoint x: 961, endPoint y: 515, distance: 336.4
click at [934, 507] on p "기존 닌자트레이더 차트 트레이딩이 업그레이드 된 버전으로 진입 이전 손익비 및 비중관리가 가능하며 타이머 기반 양방향 돌파매매가 가능합니다. …" at bounding box center [907, 489] width 670 height 44
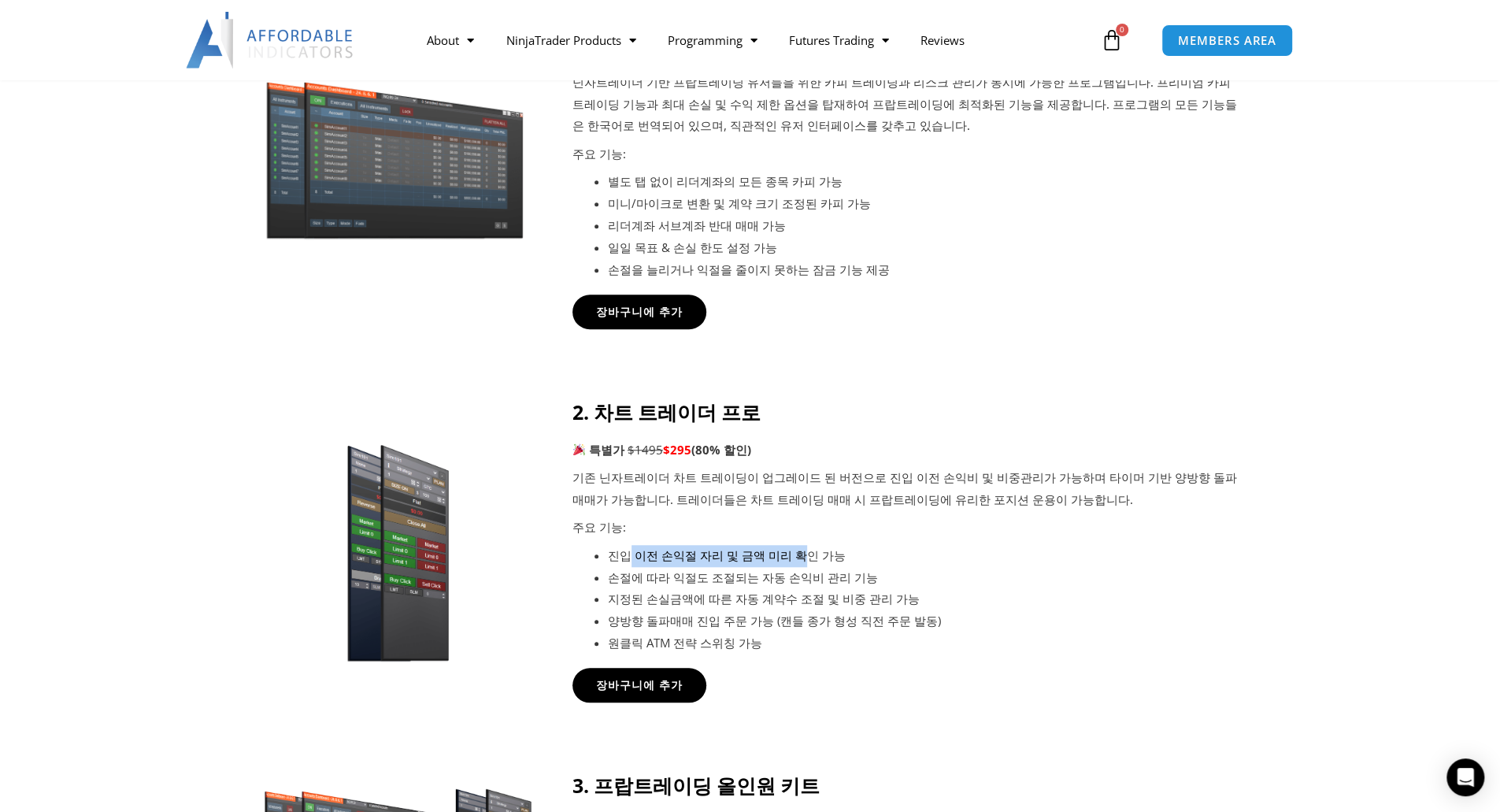
drag, startPoint x: 626, startPoint y: 557, endPoint x: 791, endPoint y: 558, distance: 165.0
click at [791, 558] on li "진입 이전 손익절 자리 및 금액 미리 확인 가능" at bounding box center [925, 556] width 634 height 22
drag, startPoint x: 616, startPoint y: 579, endPoint x: 804, endPoint y: 576, distance: 188.0
click at [804, 576] on li "손절에 따라 익절도 조절되는 자동 손익비 관리 기능" at bounding box center [925, 578] width 634 height 22
drag, startPoint x: 640, startPoint y: 599, endPoint x: 834, endPoint y: 592, distance: 194.1
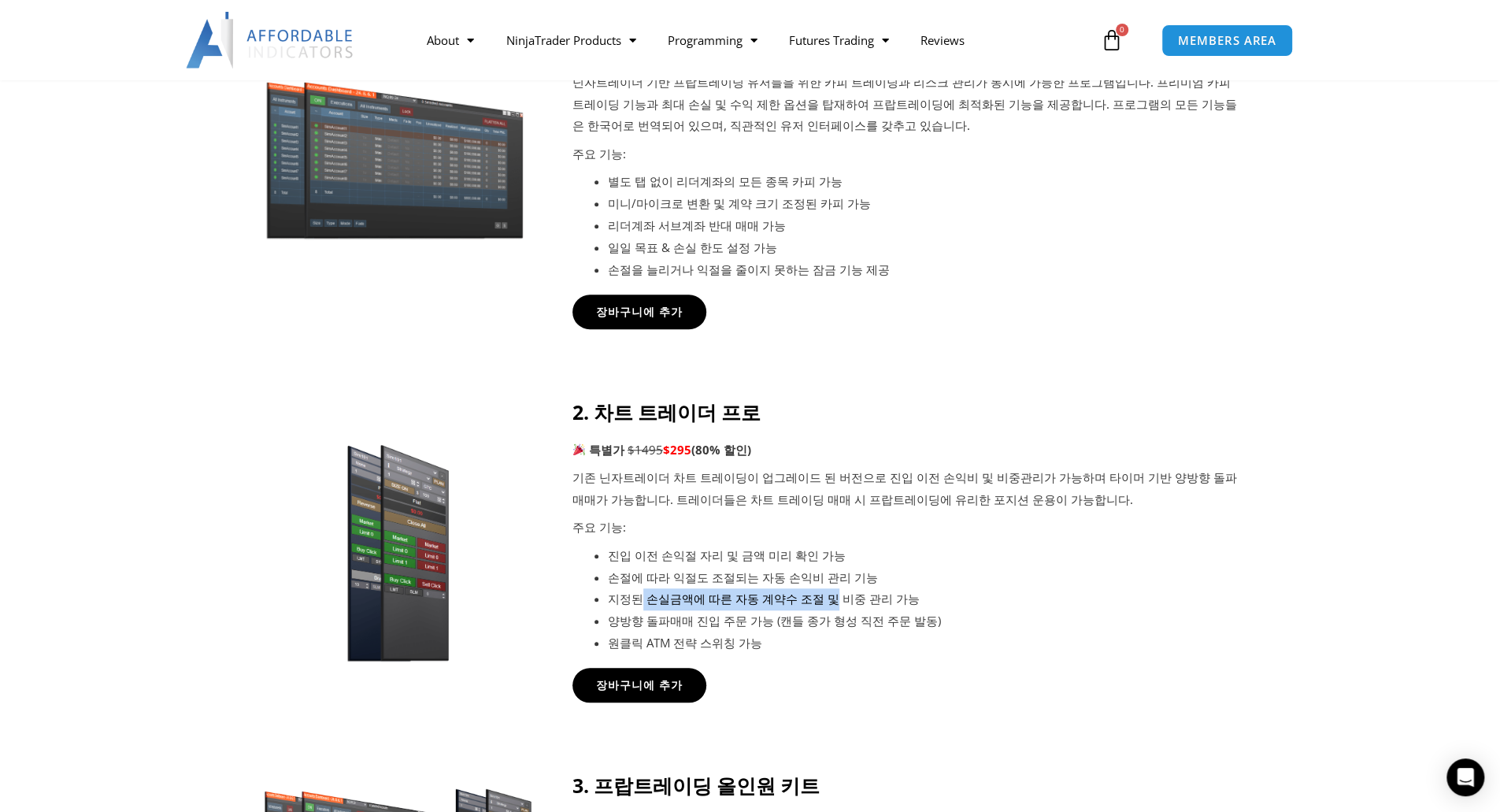
click at [834, 592] on li "지정된 손실금액에 따른 자동 계약수 조절 및 비중 관리 가능" at bounding box center [925, 598] width 634 height 22
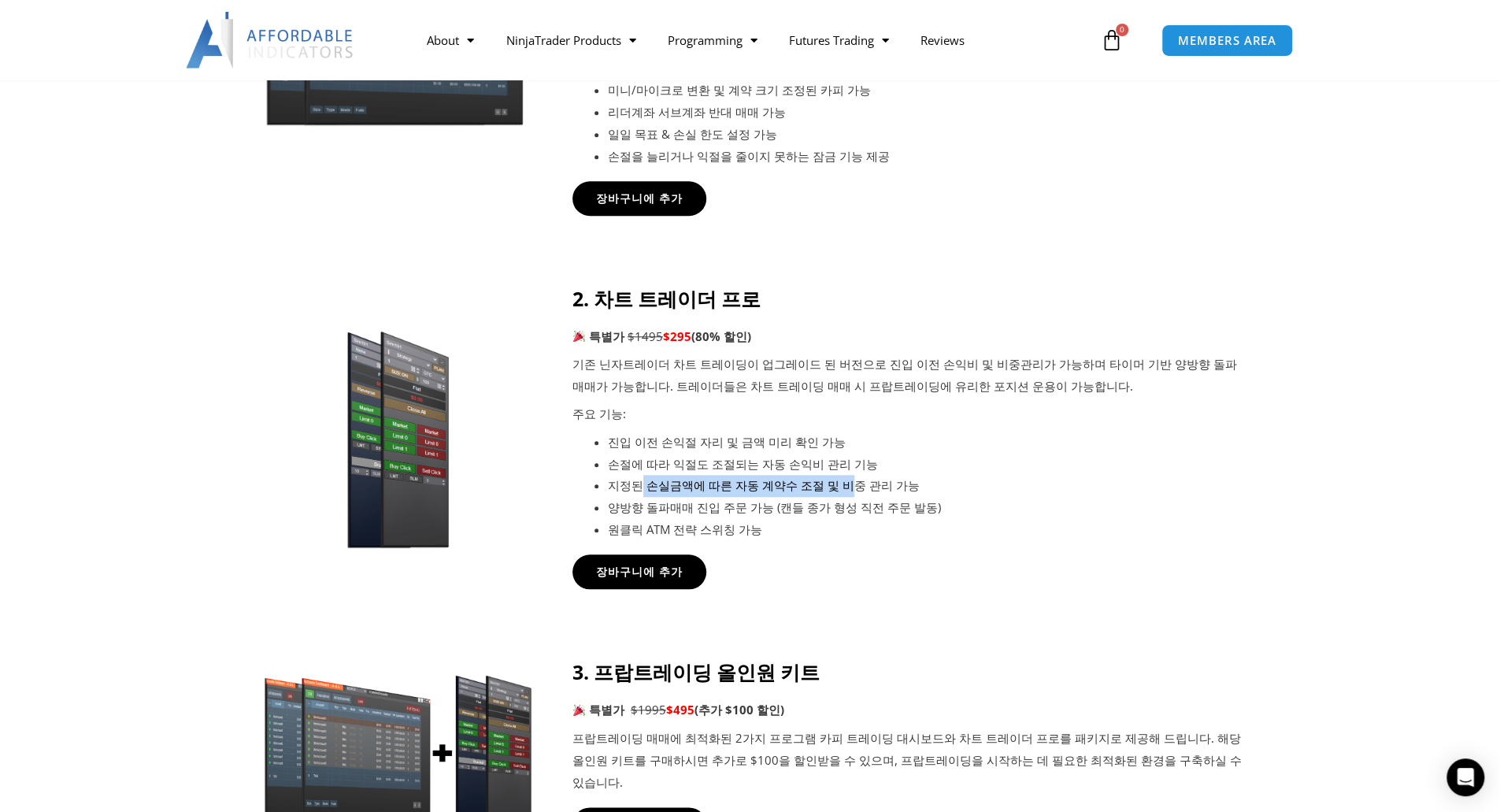
scroll to position [945, 0]
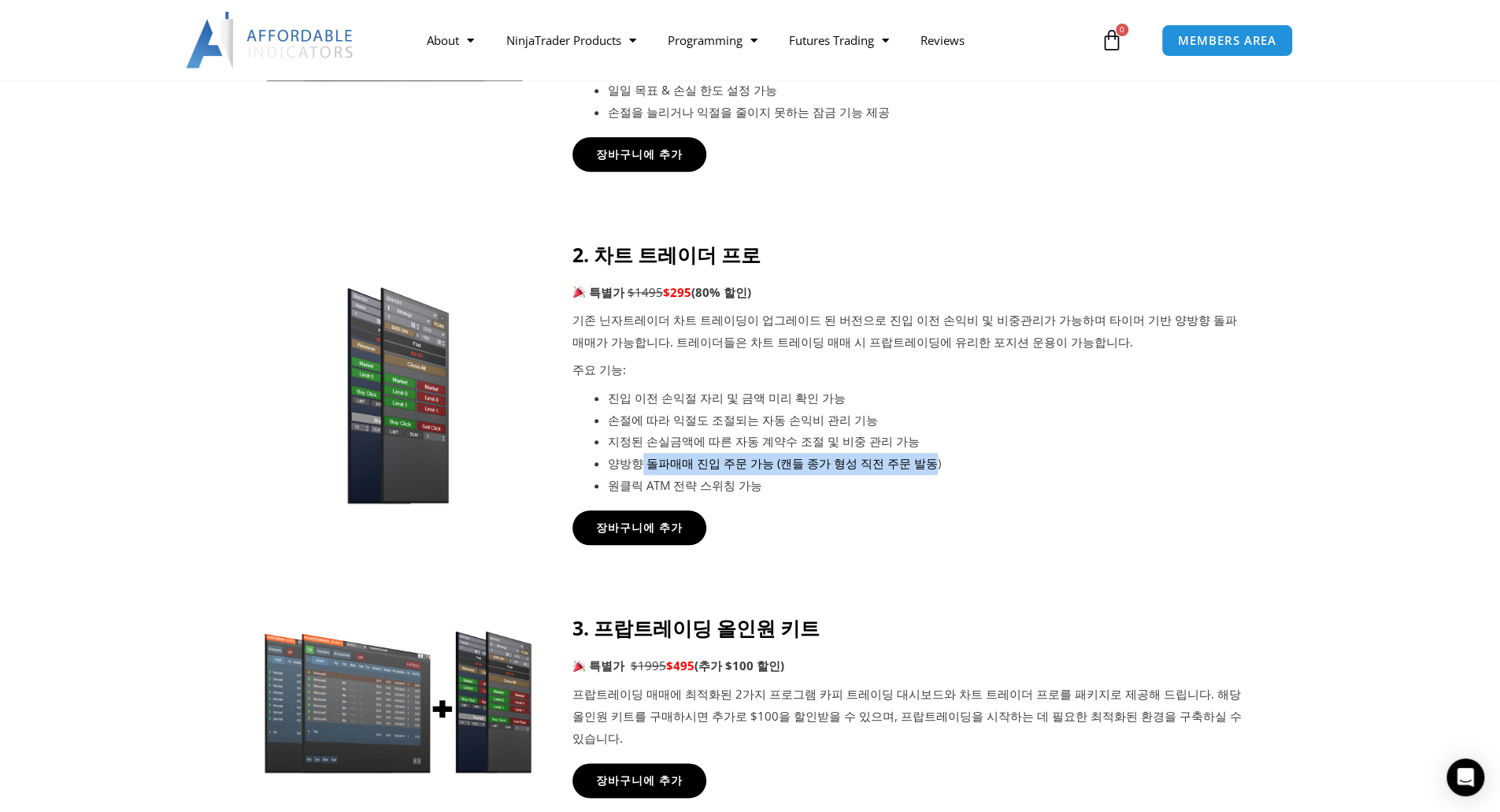
drag, startPoint x: 636, startPoint y: 464, endPoint x: 913, endPoint y: 471, distance: 277.1
click at [913, 471] on li "양방향 돌파매매 진입 주문 가능 (캔들 종가 형성 직전 주문 발동)" at bounding box center [925, 463] width 634 height 22
drag, startPoint x: 609, startPoint y: 485, endPoint x: 776, endPoint y: 480, distance: 167.1
click at [776, 480] on li "원클릭 ATM 전략 스위칭 가능" at bounding box center [925, 486] width 634 height 22
click at [875, 493] on li "원클릭 ATM 전략 스위칭 가능" at bounding box center [925, 486] width 634 height 22
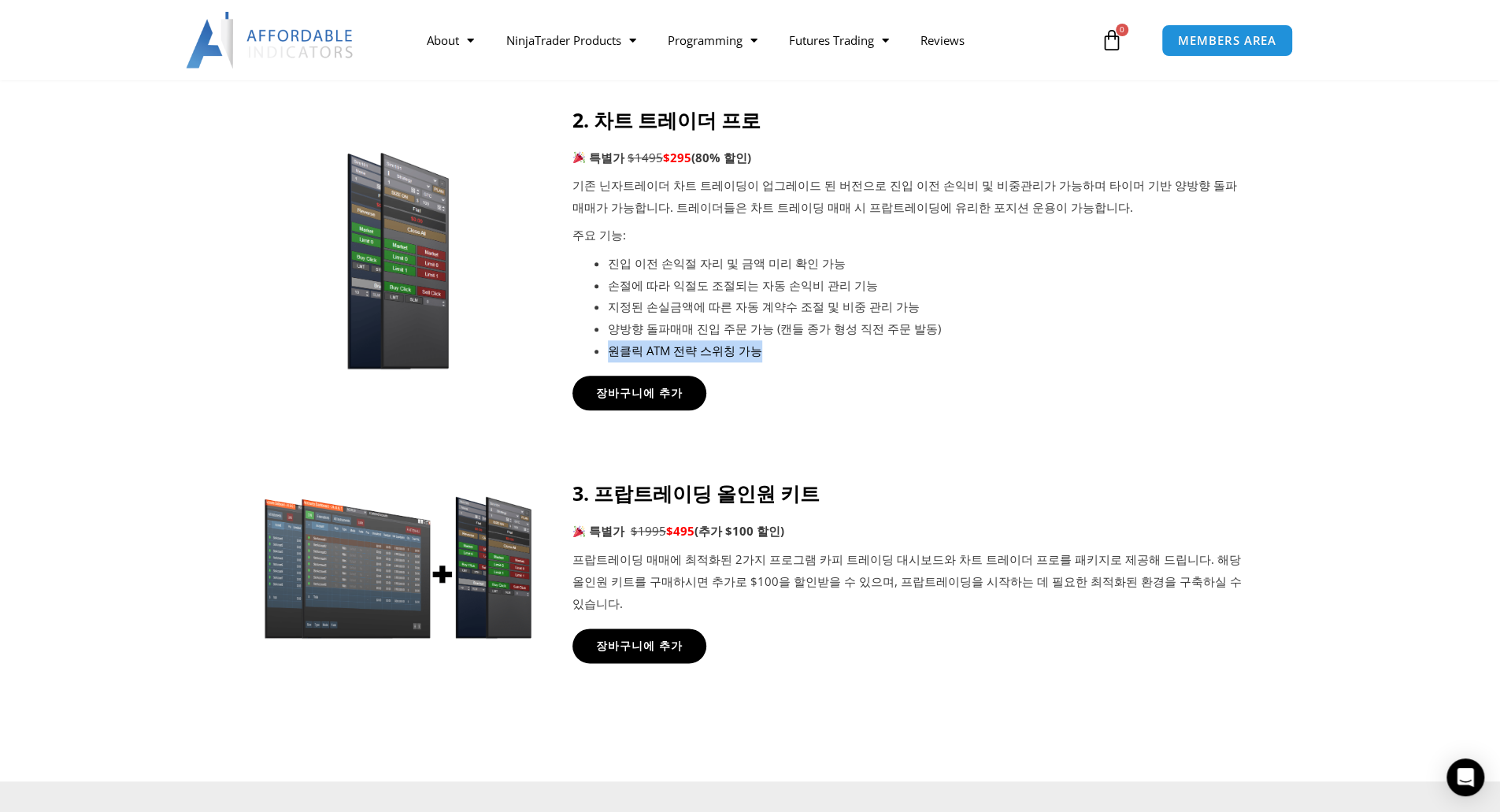
scroll to position [1102, 0]
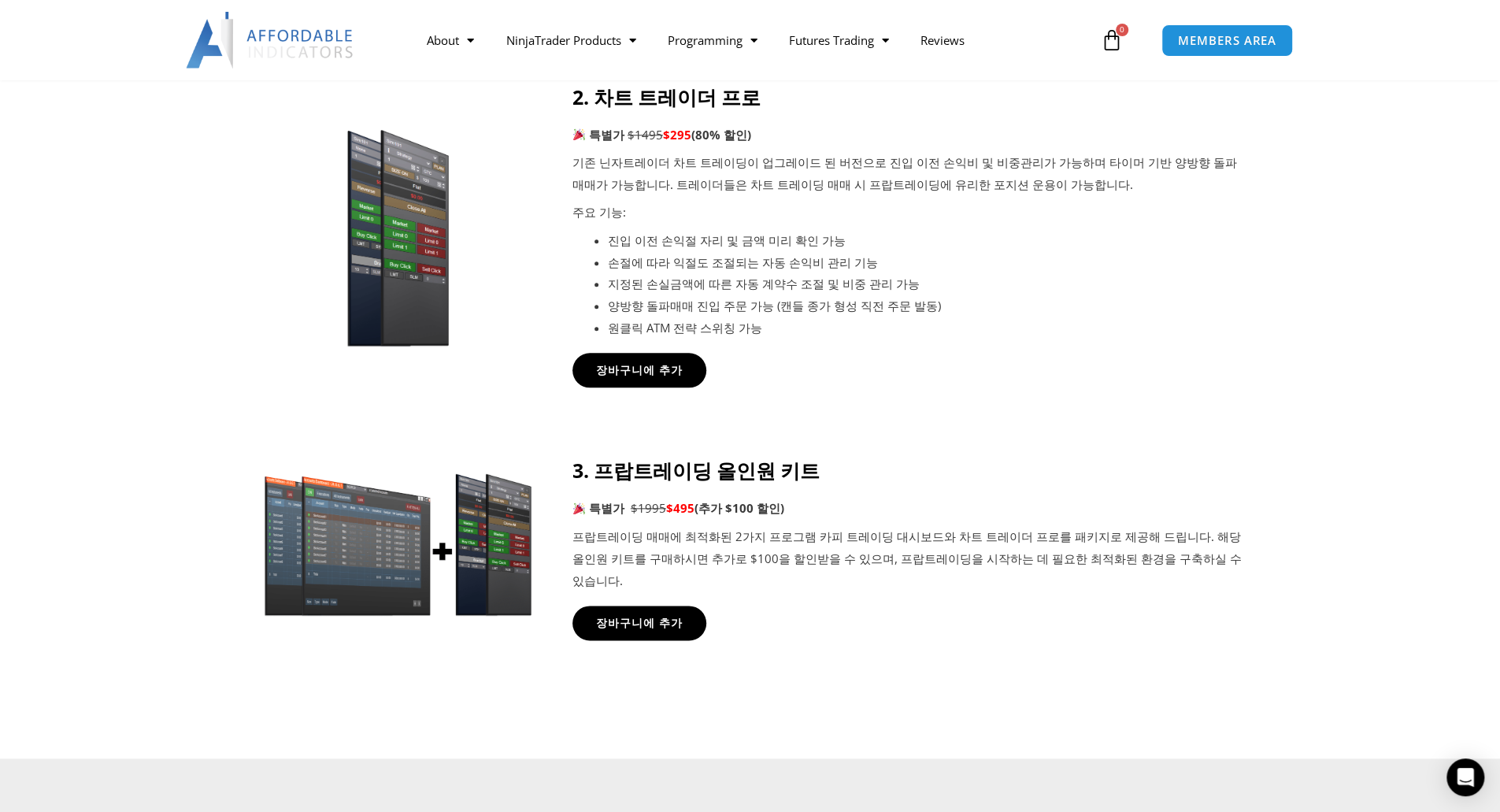
click at [796, 378] on div "장바구니에 추가" at bounding box center [907, 370] width 670 height 35
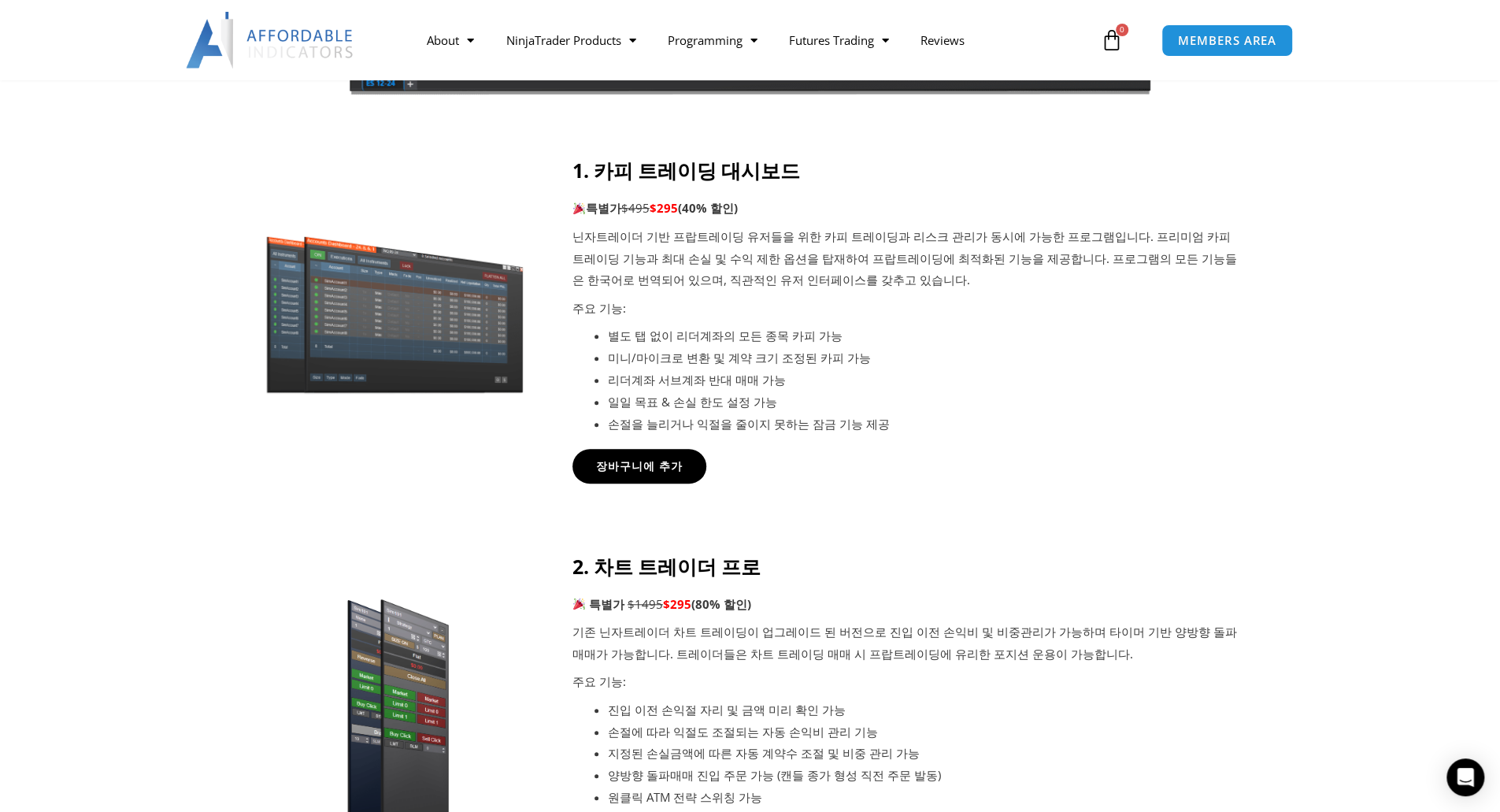
scroll to position [629, 0]
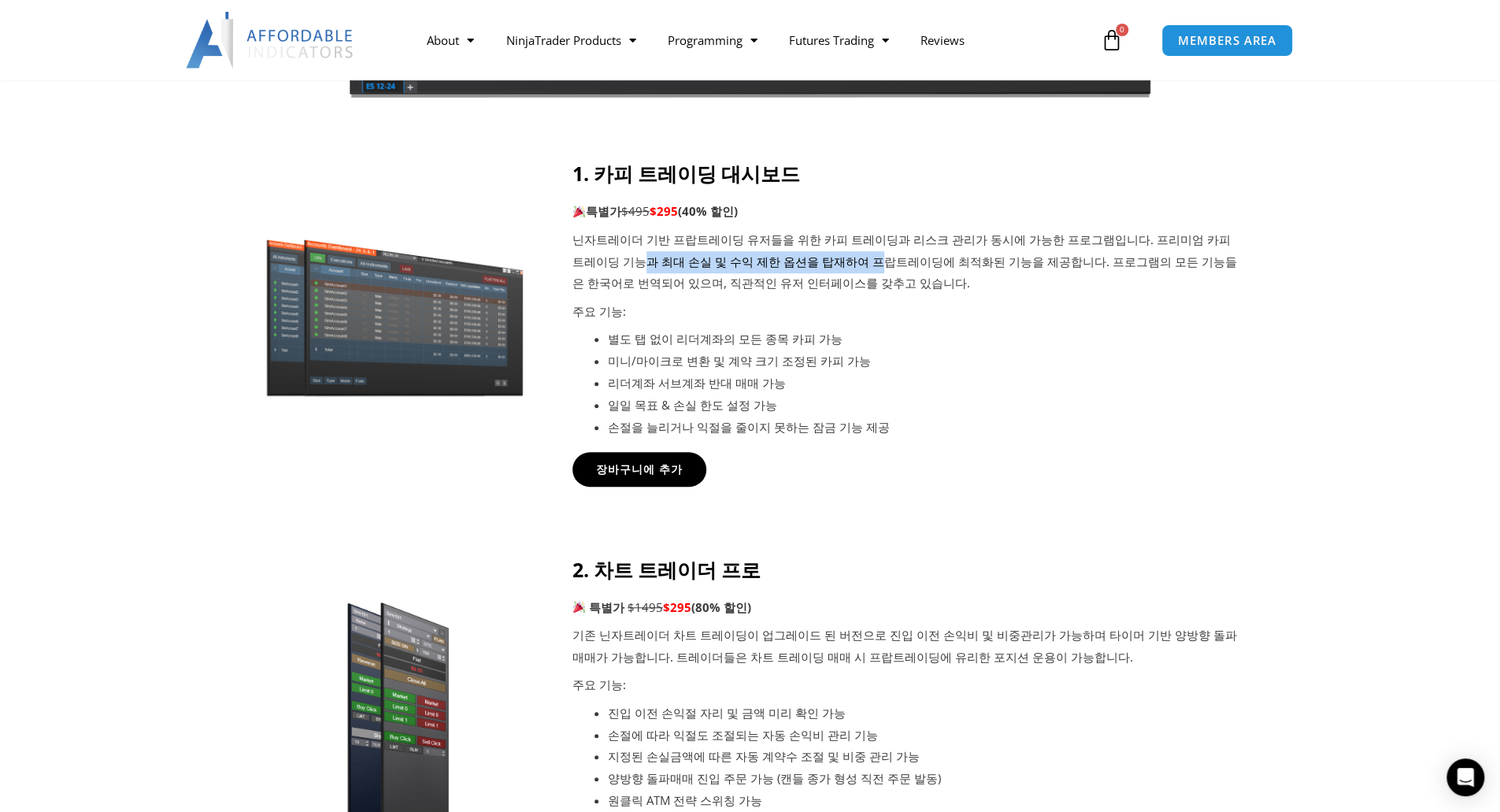
drag, startPoint x: 583, startPoint y: 260, endPoint x: 807, endPoint y: 262, distance: 224.0
click at [807, 262] on p "닌자트레이더 기반 프랍트레이딩 유저들을 위한 카피 트레이딩과 리스크 관리가 동시에 가능한 프로그램입니다. 프리미엄 카피 트레이딩 기능과 최대 …" at bounding box center [907, 262] width 670 height 66
click at [827, 262] on p "닌자트레이더 기반 프랍트레이딩 유저들을 위한 카피 트레이딩과 리스크 관리가 동시에 가능한 프로그램입니다. 프리미엄 카피 트레이딩 기능과 최대 …" at bounding box center [907, 262] width 670 height 66
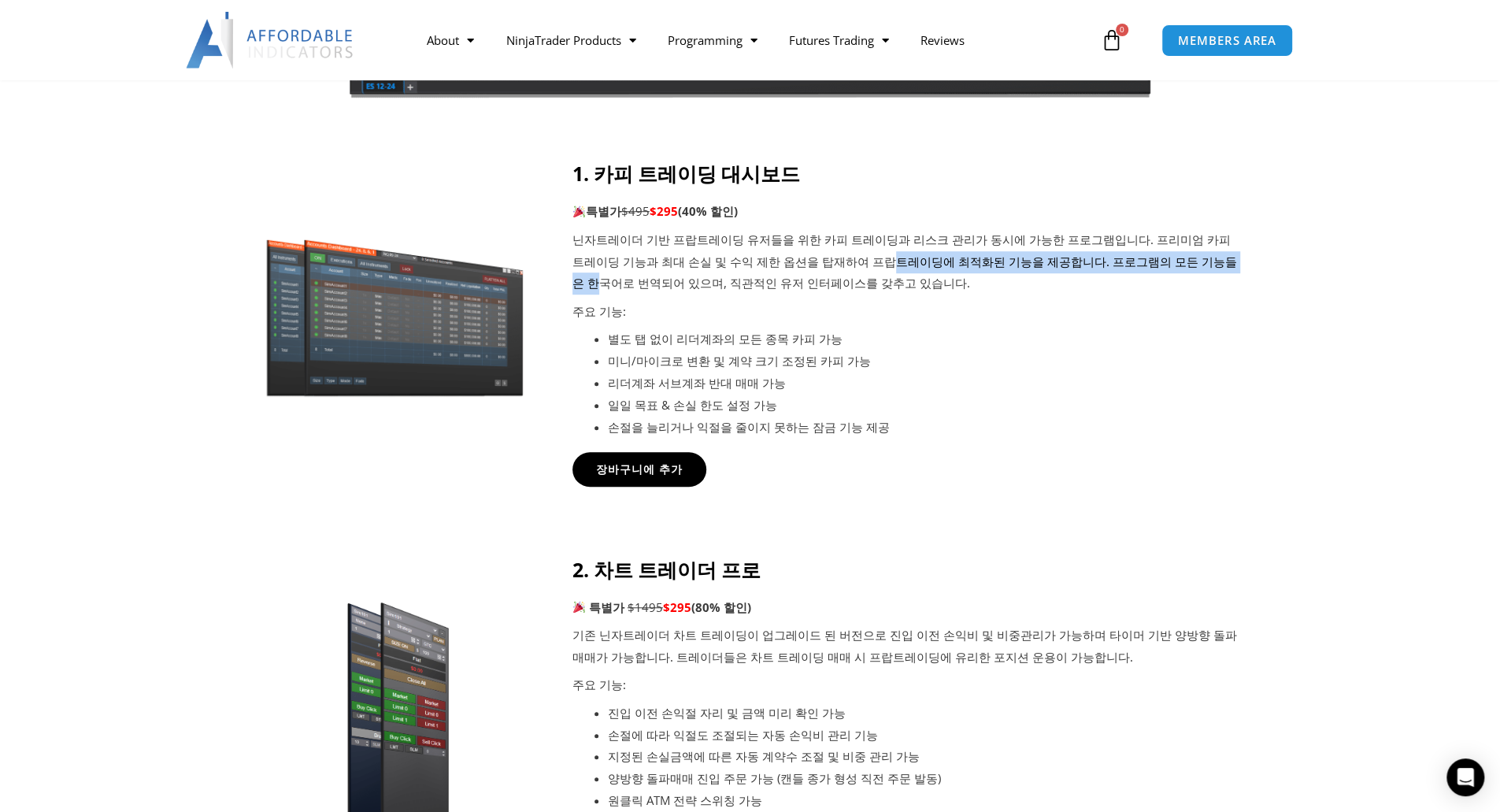
drag, startPoint x: 810, startPoint y: 262, endPoint x: 1151, endPoint y: 266, distance: 341.0
click at [1151, 266] on p "닌자트레이더 기반 프랍트레이딩 유저들을 위한 카피 트레이딩과 리스크 관리가 동시에 가능한 프로그램입니다. 프리미엄 카피 트레이딩 기능과 최대 …" at bounding box center [907, 262] width 670 height 66
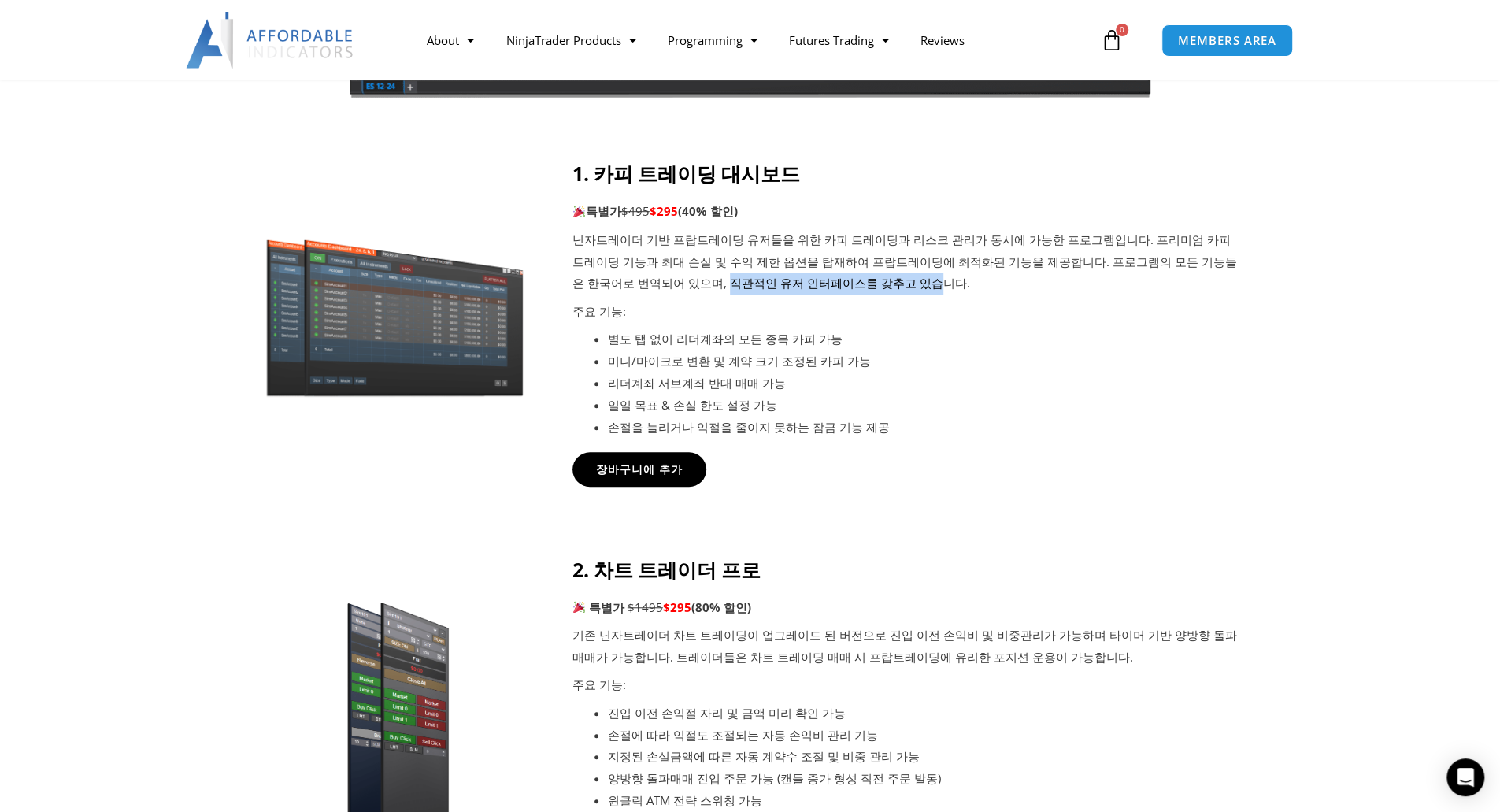
drag, startPoint x: 615, startPoint y: 288, endPoint x: 804, endPoint y: 288, distance: 189.0
click at [812, 277] on p "닌자트레이더 기반 프랍트레이딩 유저들을 위한 카피 트레이딩과 리스크 관리가 동시에 가능한 프로그램입니다. 프리미엄 카피 트레이딩 기능과 최대 …" at bounding box center [907, 262] width 670 height 66
drag, startPoint x: 597, startPoint y: 340, endPoint x: 745, endPoint y: 326, distance: 148.7
click at [745, 326] on div "1. 카피 트레이딩 대시보드 특별가 $495 $295 (40% 할인) 닌자트레이더 기반 프랍트레이딩 유저들을 위한 카피 트레이딩과 리스크 관리…" at bounding box center [907, 299] width 670 height 276
click at [934, 316] on p "주요 기능:" at bounding box center [907, 312] width 670 height 22
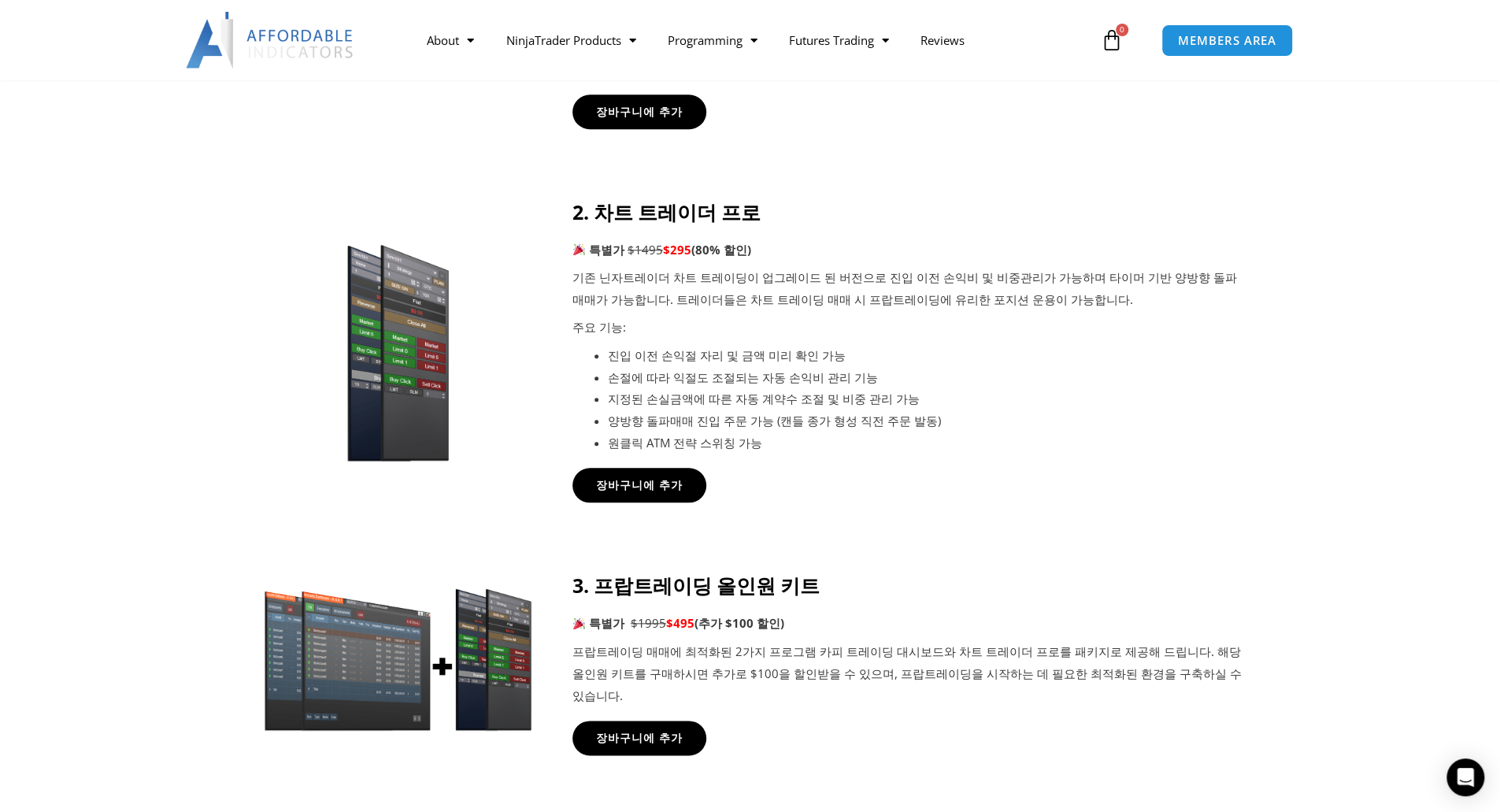
scroll to position [1024, 0]
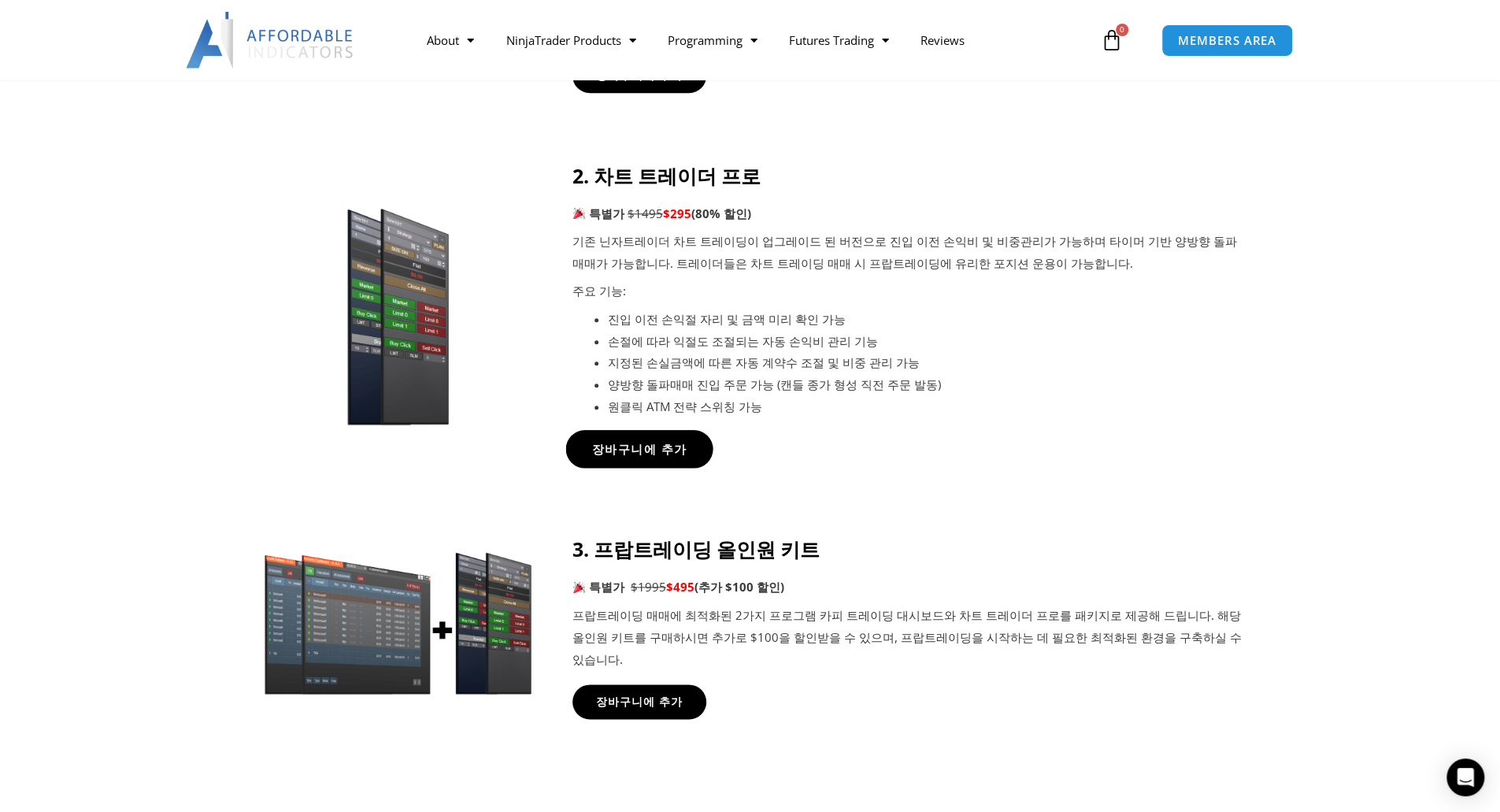
click at [667, 447] on span "장바구니에 추가" at bounding box center [639, 449] width 95 height 12
click at [683, 690] on link "장바구니에 추가" at bounding box center [639, 701] width 148 height 38
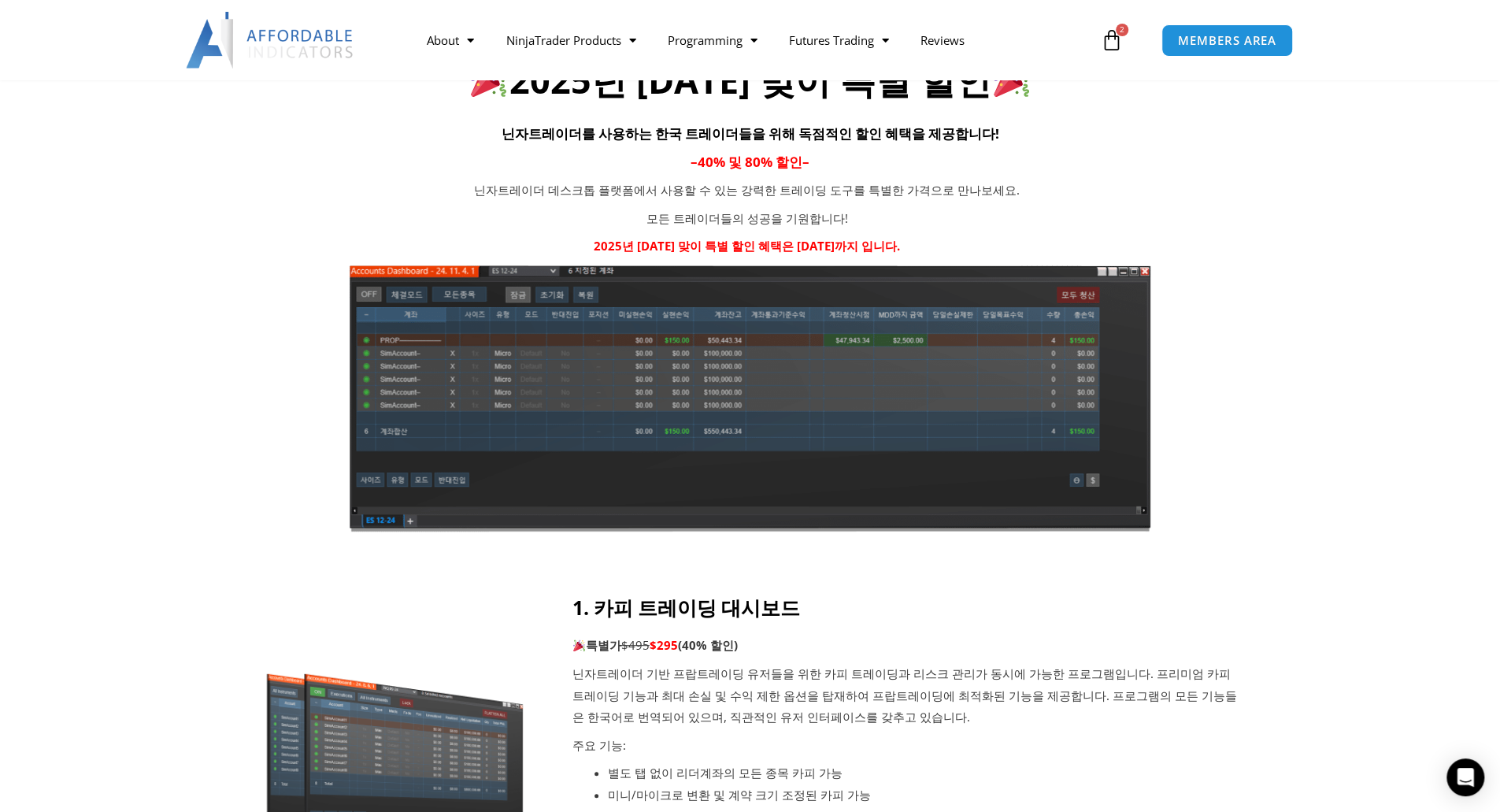
scroll to position [157, 0]
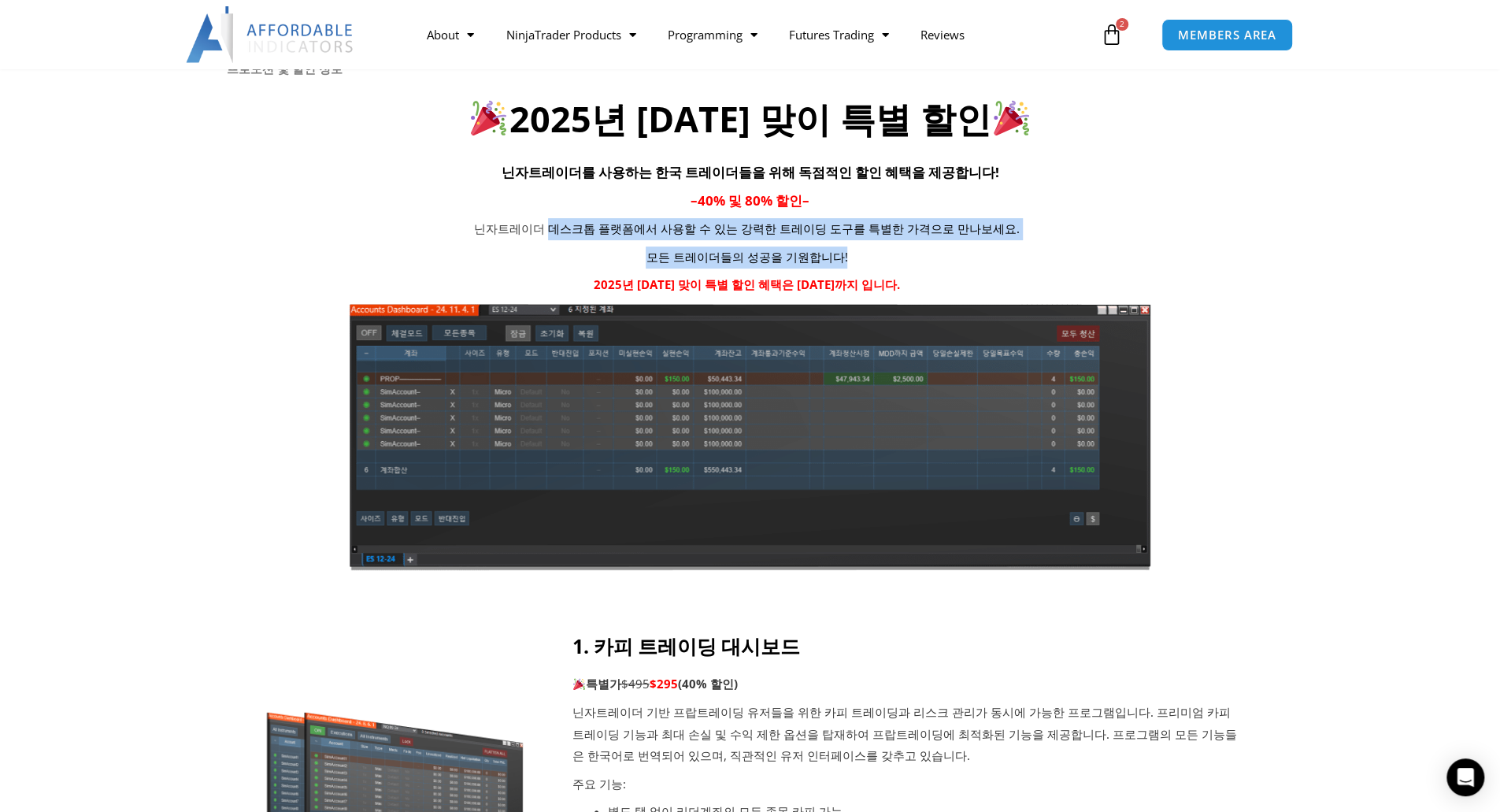
drag, startPoint x: 564, startPoint y: 218, endPoint x: 956, endPoint y: 263, distance: 394.6
click at [956, 263] on div "닌자트레이더 데스크톱 플랫폼에서 사용할 수 있는 강력한 트레이딩 도구를 특별한 가격으로 만나보세요. 모든 트레이더들의 성공을 기원합니다! 20…" at bounding box center [746, 257] width 1040 height 78
click at [1131, 253] on div "닌자트레이더 데스크톱 플랫폼에서 사용할 수 있는 강력한 트레이딩 도구를 특별한 가격으로 만나보세요. 모든 트레이더들의 성공을 기원합니다! 20…" at bounding box center [746, 257] width 1040 height 78
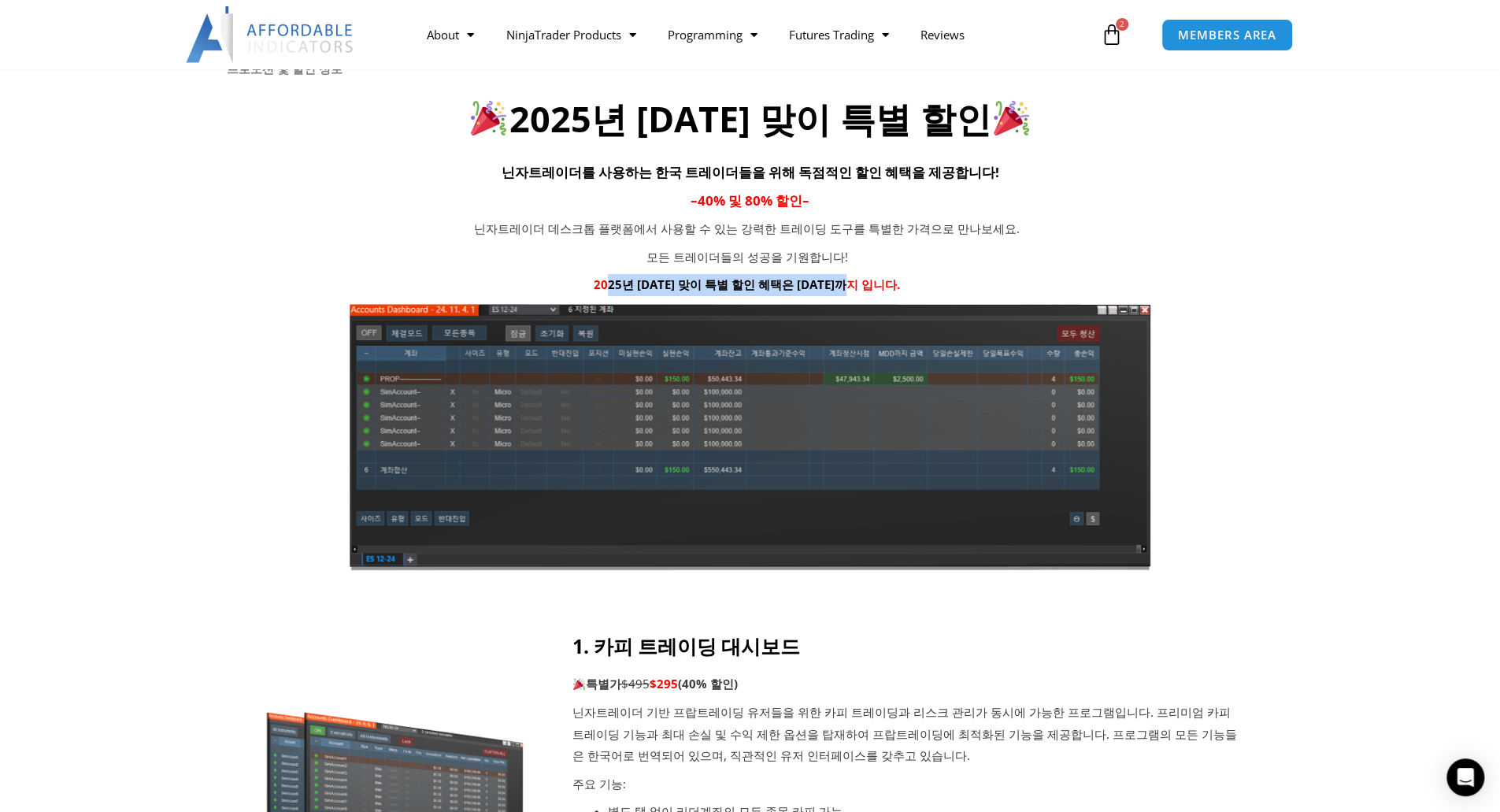
drag, startPoint x: 612, startPoint y: 288, endPoint x: 867, endPoint y: 281, distance: 255.1
click at [867, 281] on strong "2025년 [DATE] 맞이 특별 할인 혜택은 [DATE]까지 입니다." at bounding box center [746, 284] width 306 height 16
click at [1087, 248] on div "닌자트레이더 데스크톱 플랫폼에서 사용할 수 있는 강력한 트레이딩 도구를 특별한 가격으로 만나보세요. 모든 트레이더들의 성공을 기원합니다! 20…" at bounding box center [746, 257] width 1040 height 78
click at [1099, 40] on link "$ 3,490.00 2 Cart" at bounding box center [1111, 34] width 69 height 46
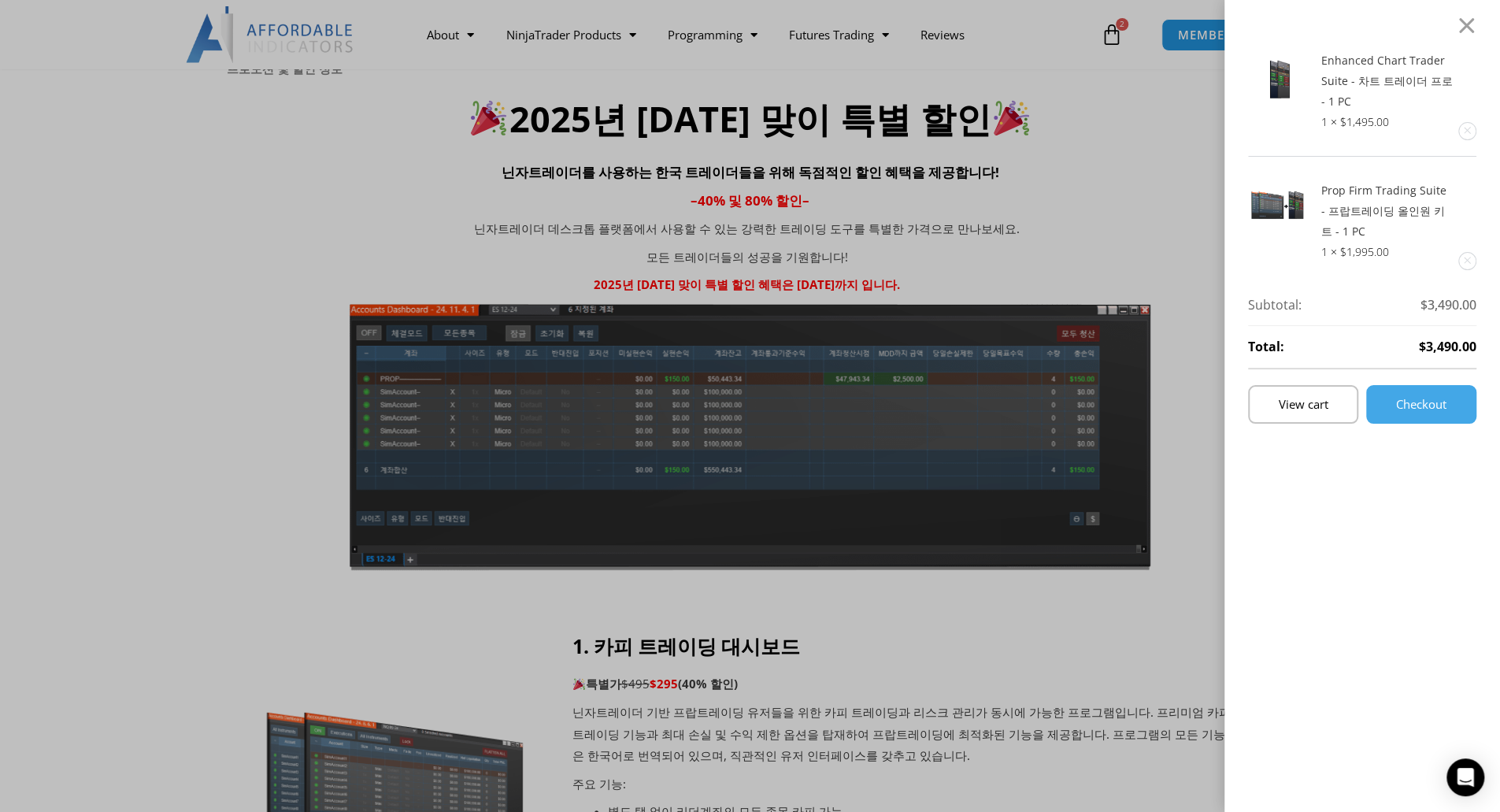
click at [1144, 180] on div "Enhanced Chart Trader Suite - 차트 트레이더 프로 - 1 PC 1 × $ 1,495.00 Prop Firm Tradin…" at bounding box center [750, 406] width 1500 height 812
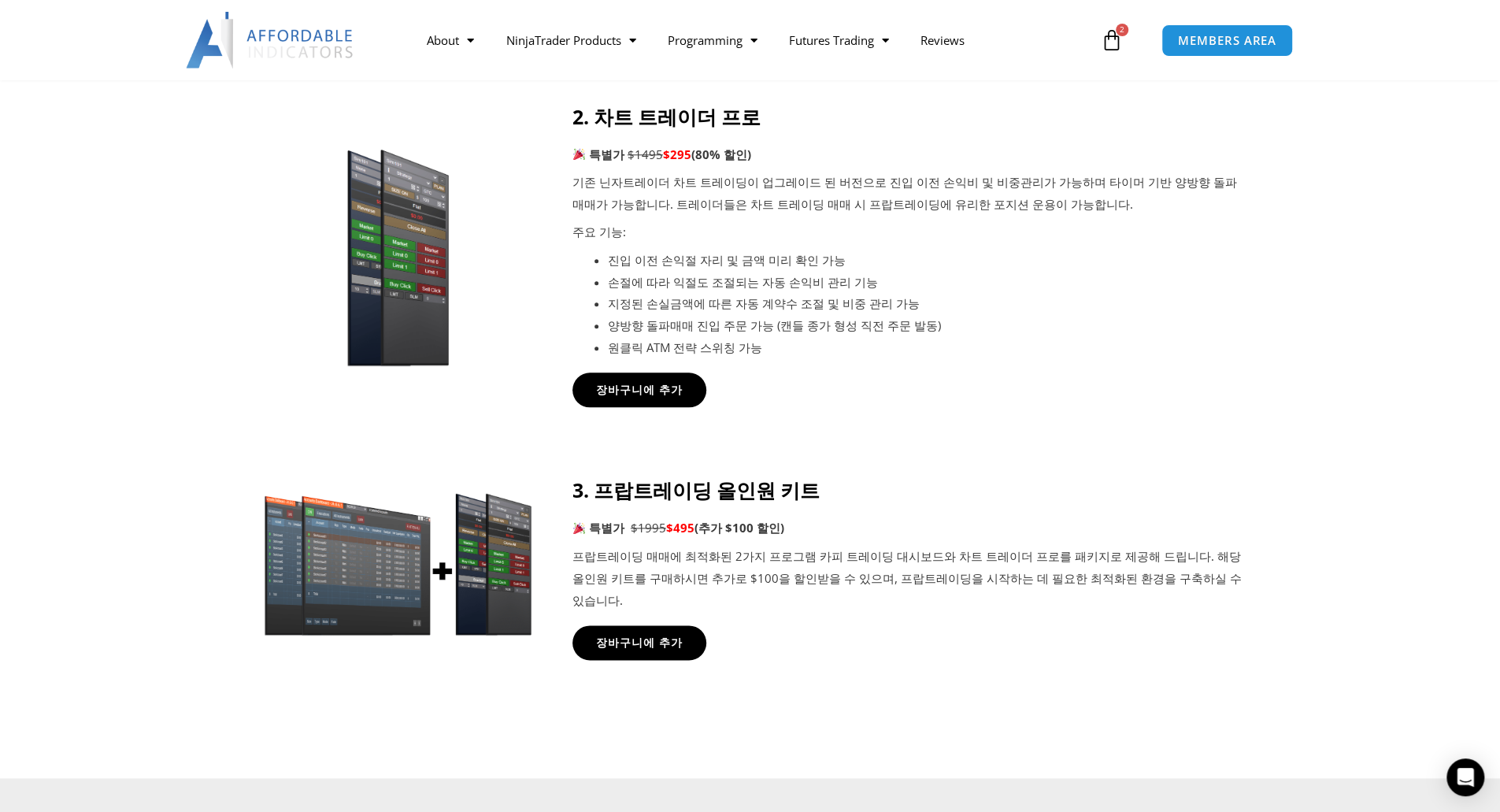
scroll to position [1102, 0]
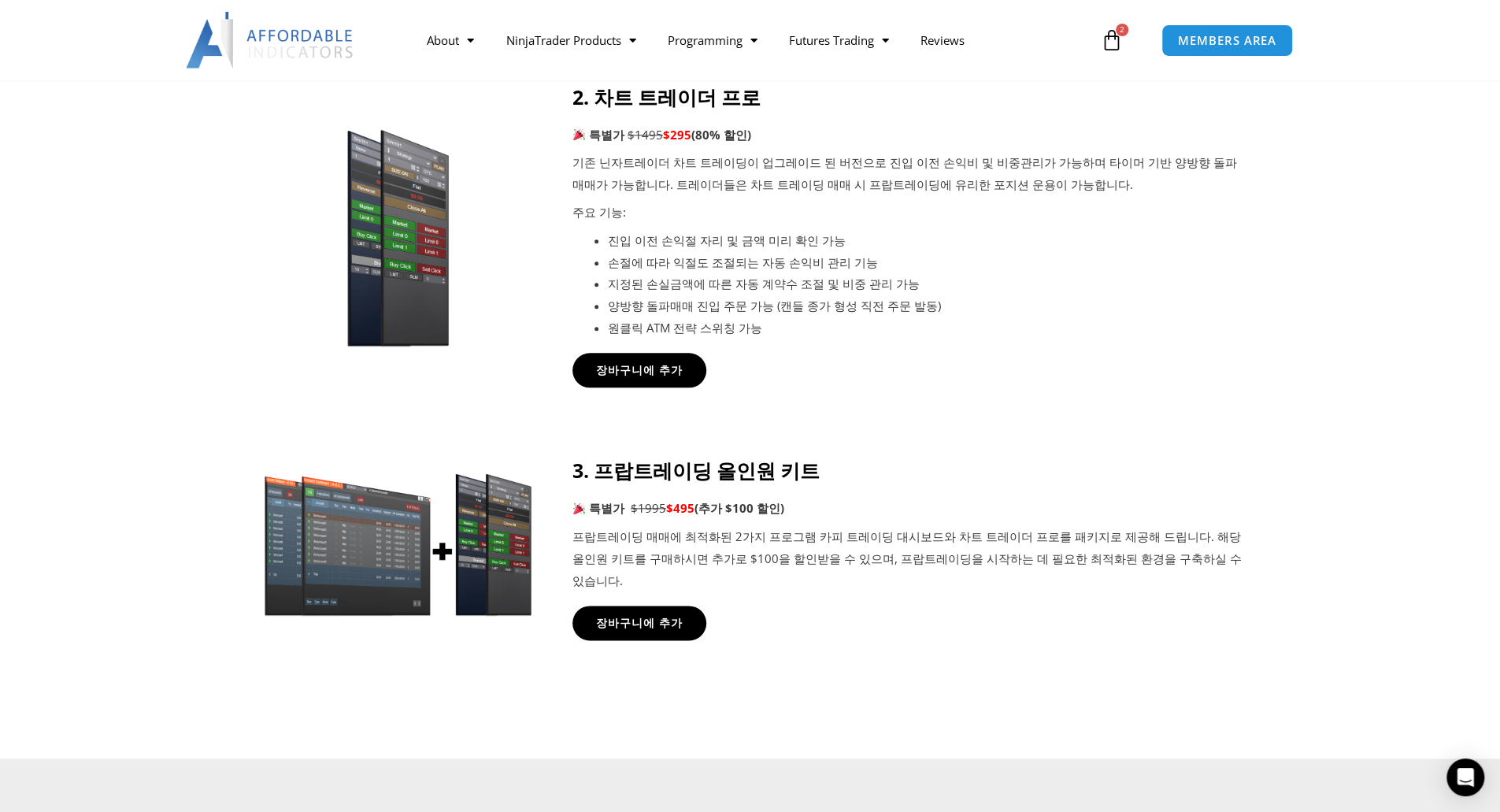
click at [1113, 43] on icon at bounding box center [1111, 40] width 22 height 22
